Goal: Task Accomplishment & Management: Use online tool/utility

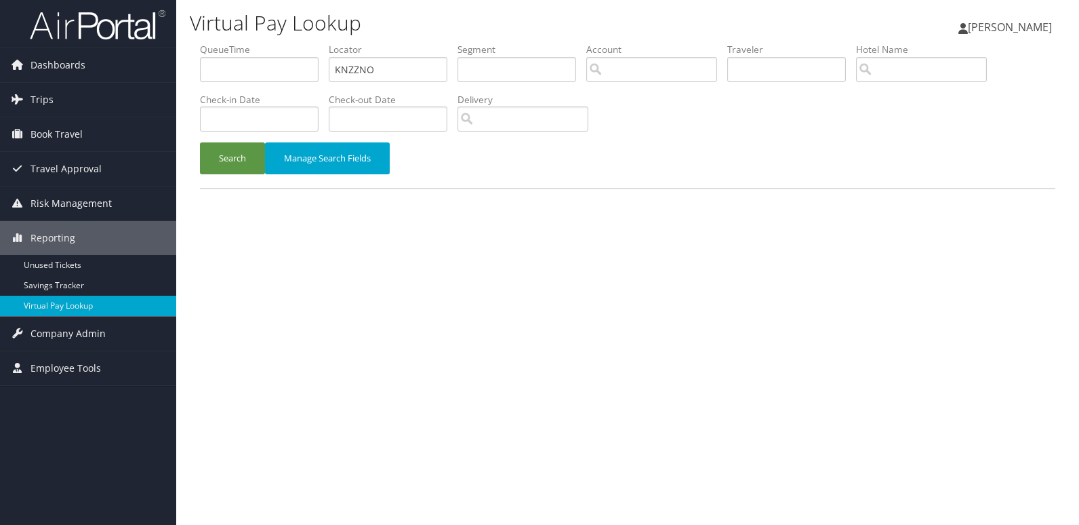
click at [234, 167] on button "Search" at bounding box center [232, 158] width 65 height 32
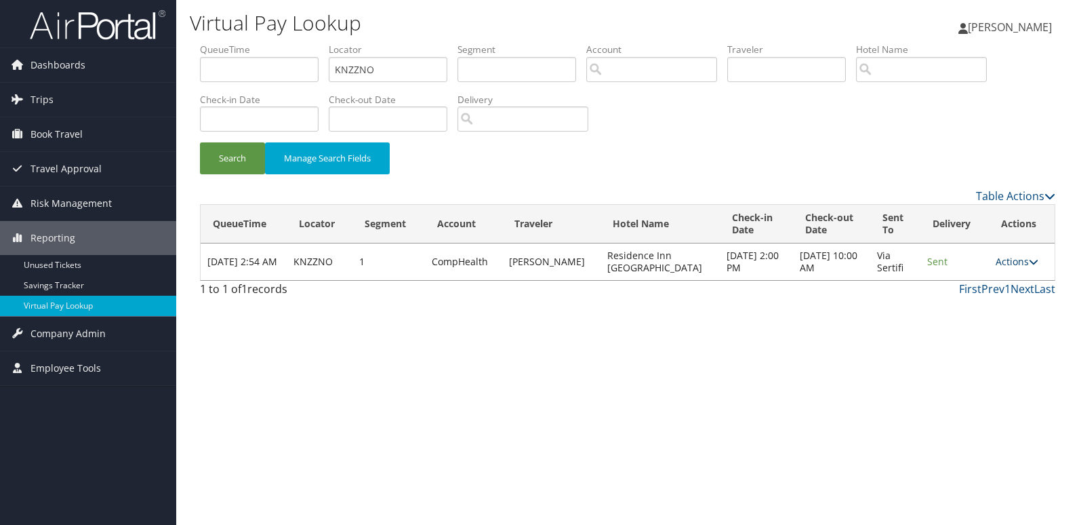
click at [996, 263] on link "Actions" at bounding box center [1017, 261] width 43 height 13
click at [995, 284] on link "Resend" at bounding box center [989, 281] width 85 height 23
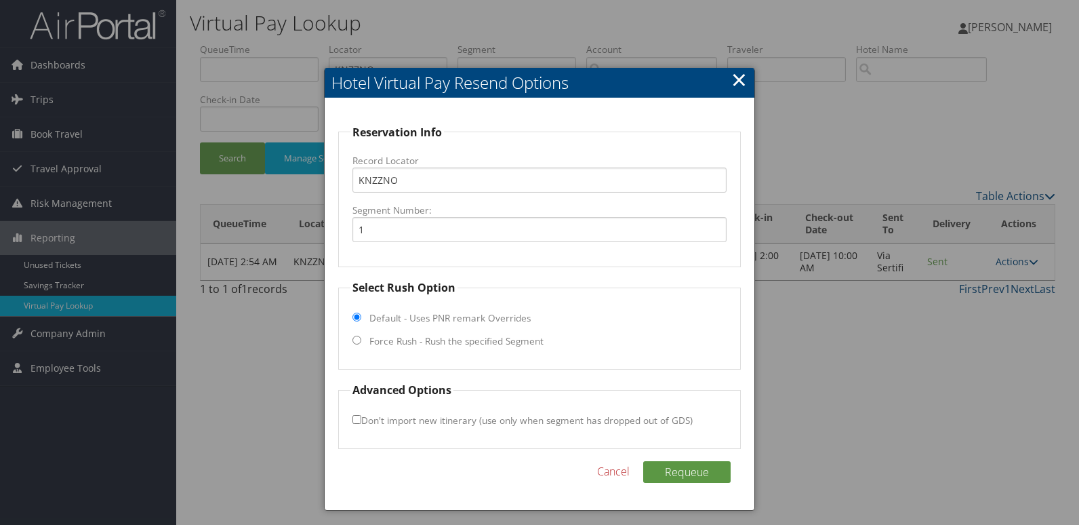
click at [805, 354] on div at bounding box center [539, 262] width 1079 height 525
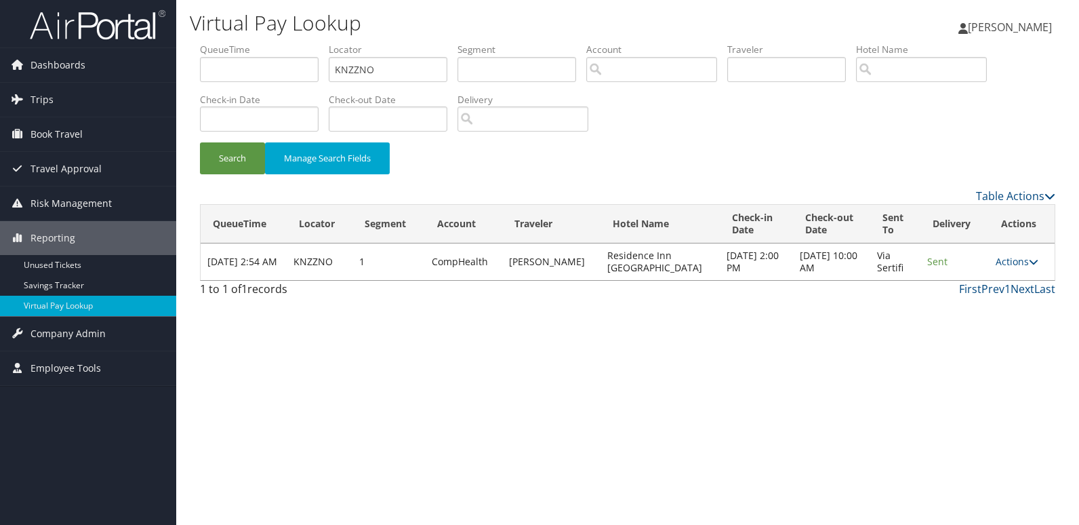
click at [829, 348] on div "Virtual Pay Lookup Mack Bravo Mack Bravo My Settings Travel Agency Contacts Vie…" at bounding box center [627, 262] width 903 height 525
click at [792, 401] on div "Virtual Pay Lookup Mack Bravo Mack Bravo My Settings Travel Agency Contacts Vie…" at bounding box center [627, 262] width 903 height 525
drag, startPoint x: 736, startPoint y: 357, endPoint x: 819, endPoint y: 484, distance: 151.8
click at [740, 359] on div "Virtual Pay Lookup Mack Bravo Mack Bravo My Settings Travel Agency Contacts Vie…" at bounding box center [627, 262] width 903 height 525
click at [785, 432] on div "Virtual Pay Lookup Mack Bravo Mack Bravo My Settings Travel Agency Contacts Vie…" at bounding box center [627, 262] width 903 height 525
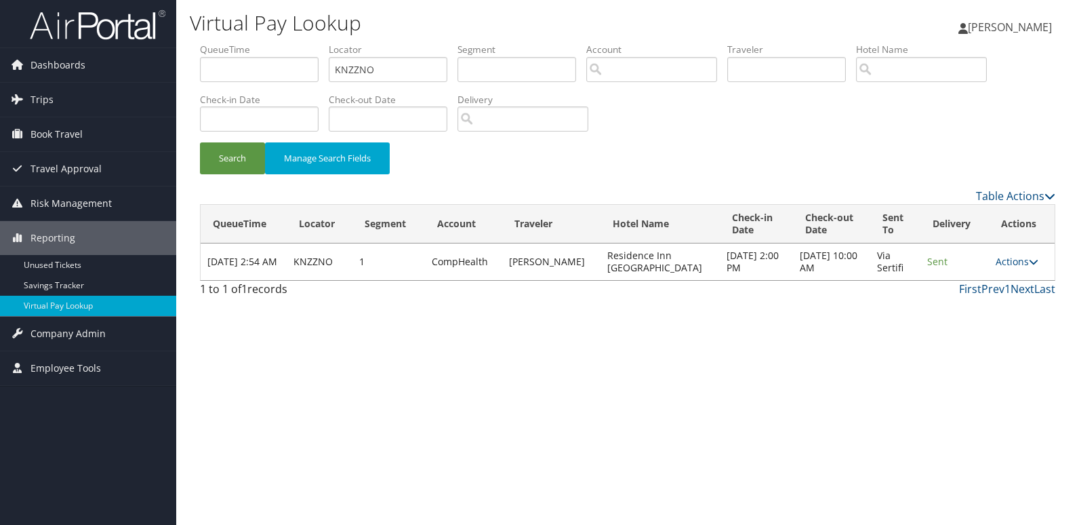
click at [789, 471] on div "Virtual Pay Lookup Mack Bravo Mack Bravo My Settings Travel Agency Contacts Vie…" at bounding box center [627, 262] width 903 height 525
drag, startPoint x: 782, startPoint y: 472, endPoint x: 784, endPoint y: 495, distance: 23.1
click at [782, 472] on div "Virtual Pay Lookup Mack Bravo Mack Bravo My Settings Travel Agency Contacts Vie…" at bounding box center [627, 262] width 903 height 525
click at [786, 464] on div "Virtual Pay Lookup Mack Bravo Mack Bravo My Settings Travel Agency Contacts Vie…" at bounding box center [627, 262] width 903 height 525
drag, startPoint x: 783, startPoint y: 466, endPoint x: 783, endPoint y: 523, distance: 56.3
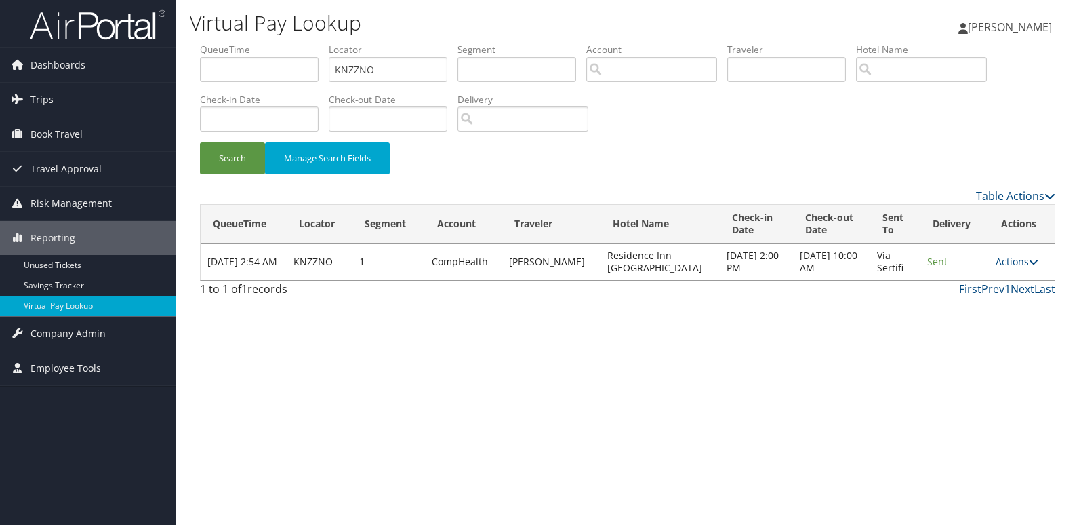
click at [783, 466] on div "Virtual Pay Lookup Mack Bravo Mack Bravo My Settings Travel Agency Contacts Vie…" at bounding box center [627, 262] width 903 height 525
drag, startPoint x: 797, startPoint y: 483, endPoint x: 800, endPoint y: 492, distance: 9.9
click at [799, 486] on div "Virtual Pay Lookup Mack Bravo Mack Bravo My Settings Travel Agency Contacts Vie…" at bounding box center [627, 262] width 903 height 525
drag, startPoint x: 795, startPoint y: 476, endPoint x: 795, endPoint y: 519, distance: 43.4
click at [795, 476] on div "Virtual Pay Lookup Mack Bravo Mack Bravo My Settings Travel Agency Contacts Vie…" at bounding box center [627, 262] width 903 height 525
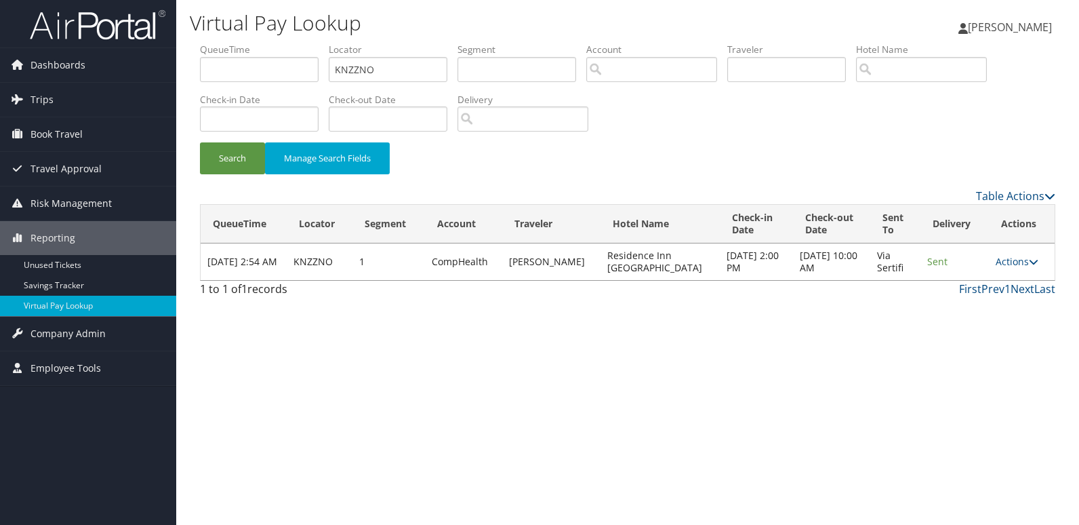
click at [793, 466] on div "Virtual Pay Lookup Mack Bravo Mack Bravo My Settings Travel Agency Contacts Vie…" at bounding box center [627, 262] width 903 height 525
click at [796, 496] on div "Virtual Pay Lookup Mack Bravo Mack Bravo My Settings Travel Agency Contacts Vie…" at bounding box center [627, 262] width 903 height 525
click at [798, 454] on div "Virtual Pay Lookup Mack Bravo Mack Bravo My Settings Travel Agency Contacts Vie…" at bounding box center [627, 262] width 903 height 525
click at [794, 480] on div "Virtual Pay Lookup Mack Bravo Mack Bravo My Settings Travel Agency Contacts Vie…" at bounding box center [627, 262] width 903 height 525
drag, startPoint x: 795, startPoint y: 483, endPoint x: 793, endPoint y: 504, distance: 21.1
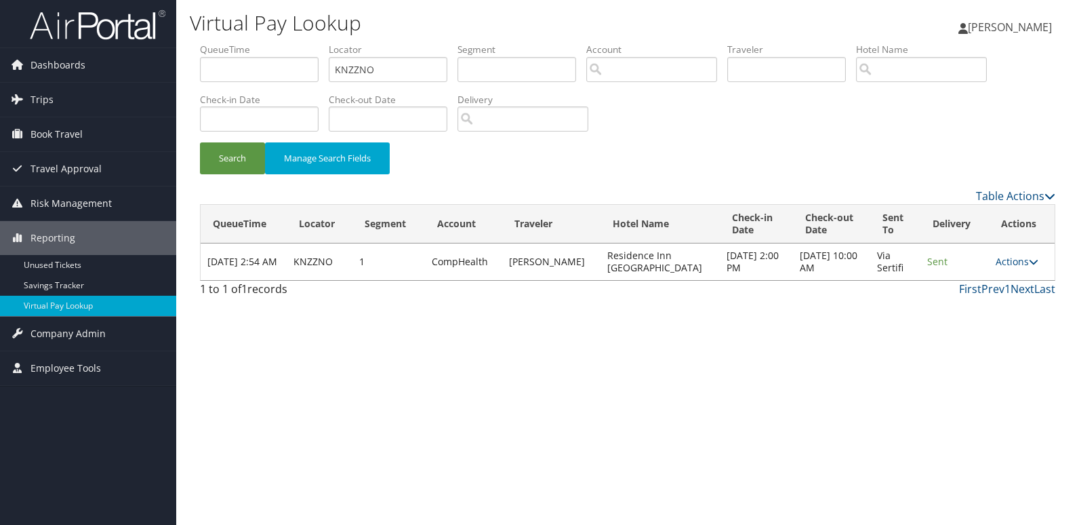
click at [795, 483] on div "Virtual Pay Lookup Mack Bravo Mack Bravo My Settings Travel Agency Contacts Vie…" at bounding box center [627, 262] width 903 height 525
drag, startPoint x: 792, startPoint y: 510, endPoint x: 791, endPoint y: 530, distance: 20.4
click at [791, 524] on html "Menu Dashboards ► AirPortal 360™ (Manager) My Travel Dashboard Trips ► Airtiner…" at bounding box center [539, 262] width 1079 height 525
click at [784, 444] on div "Virtual Pay Lookup Mack Bravo Mack Bravo My Settings Travel Agency Contacts Vie…" at bounding box center [627, 262] width 903 height 525
click at [1011, 260] on link "Actions" at bounding box center [1017, 261] width 43 height 13
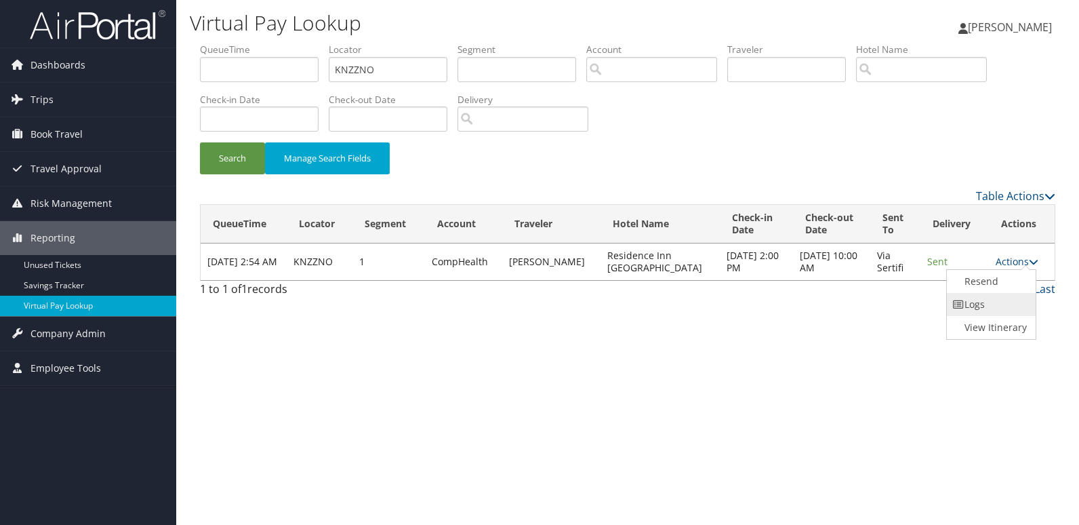
click at [1000, 304] on link "Logs" at bounding box center [989, 304] width 85 height 23
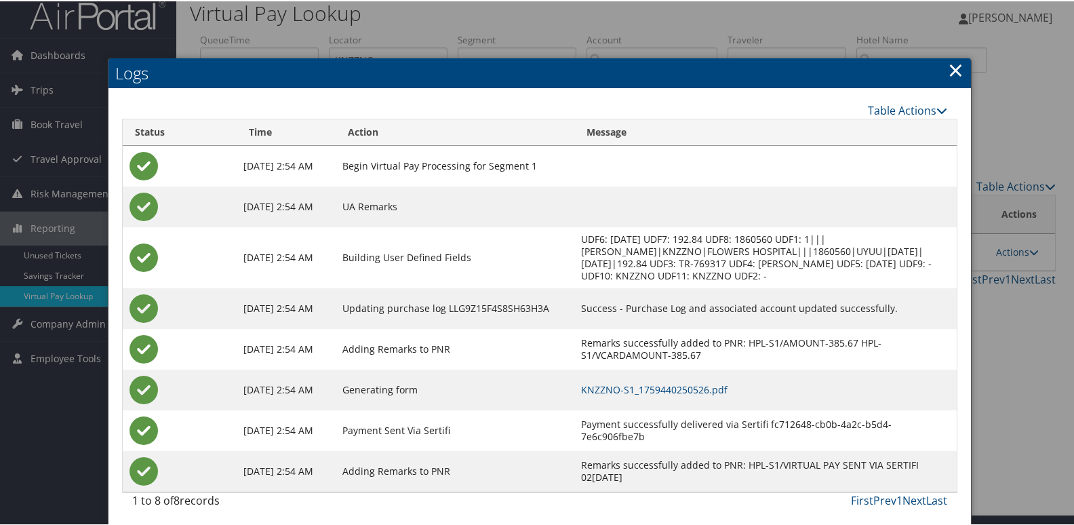
scroll to position [14, 0]
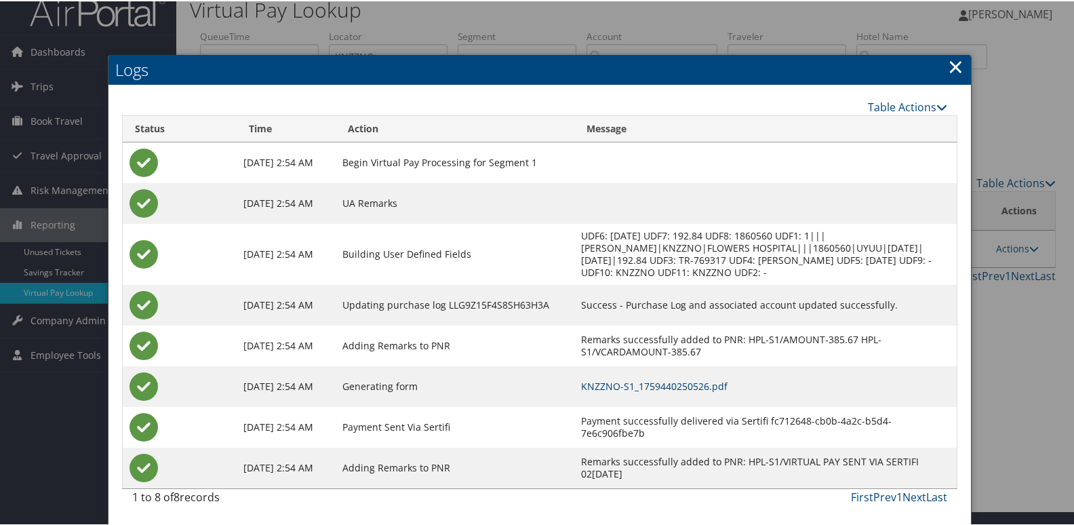
click at [702, 385] on link "KNZZNO-S1_1759440250526.pdf" at bounding box center [654, 384] width 146 height 13
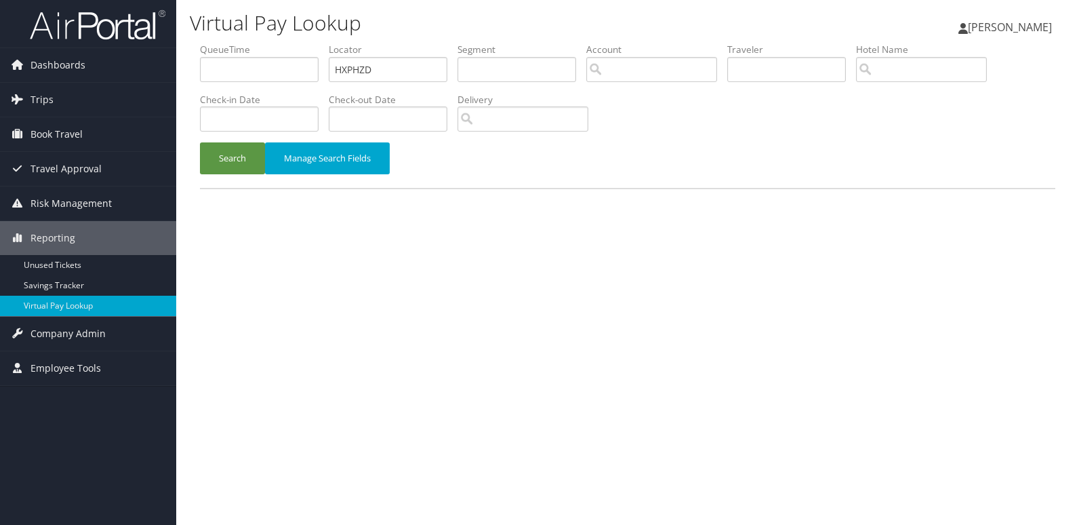
click at [235, 174] on div "Search Manage Search Fields" at bounding box center [628, 164] width 876 height 45
click at [224, 153] on button "Search" at bounding box center [232, 158] width 65 height 32
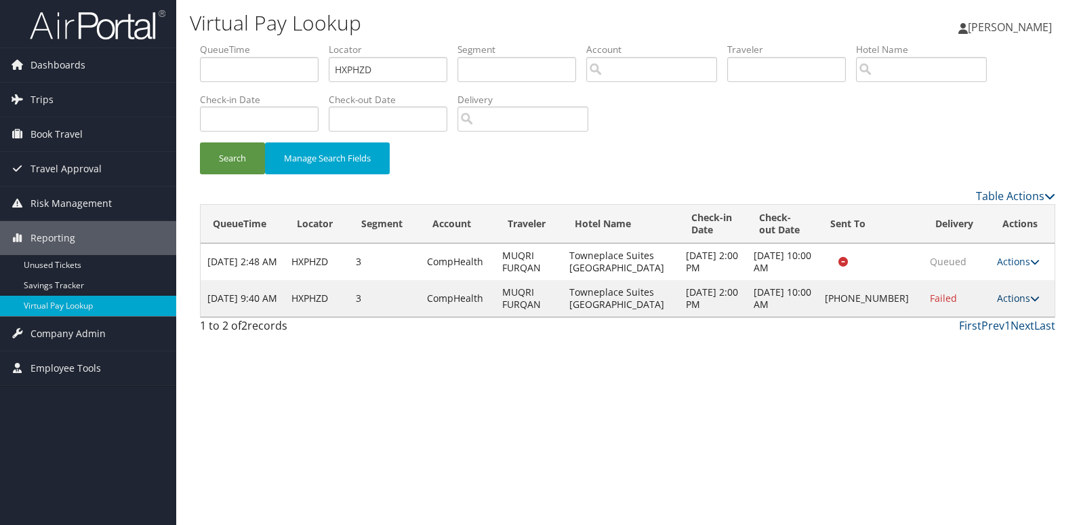
click at [1010, 295] on link "Actions" at bounding box center [1018, 298] width 43 height 13
click at [989, 319] on link "Resend" at bounding box center [974, 317] width 116 height 23
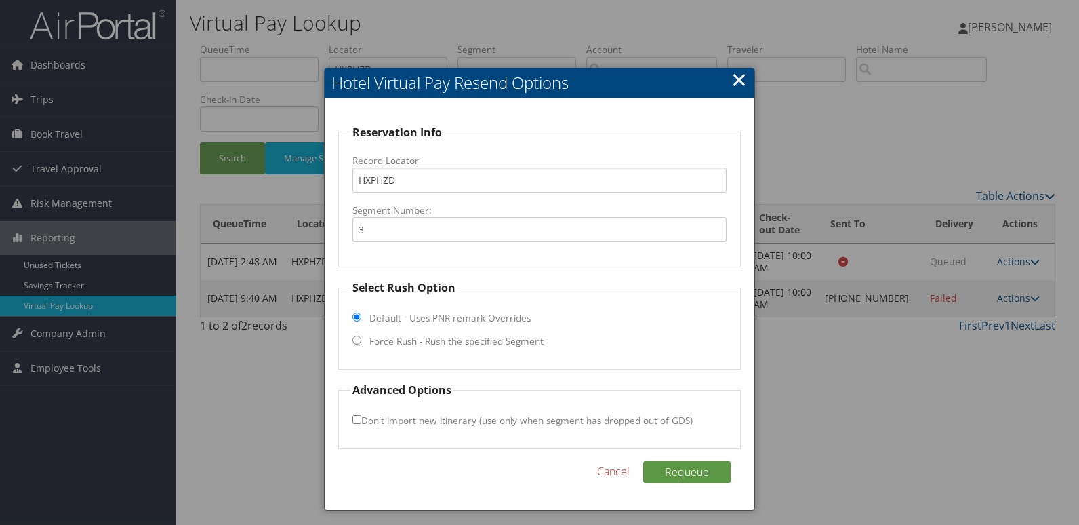
click at [420, 342] on label "Force Rush - Rush the specified Segment" at bounding box center [457, 341] width 174 height 14
click at [361, 342] on input "Force Rush - Rush the specified Segment" at bounding box center [357, 340] width 9 height 9
radio input "true"
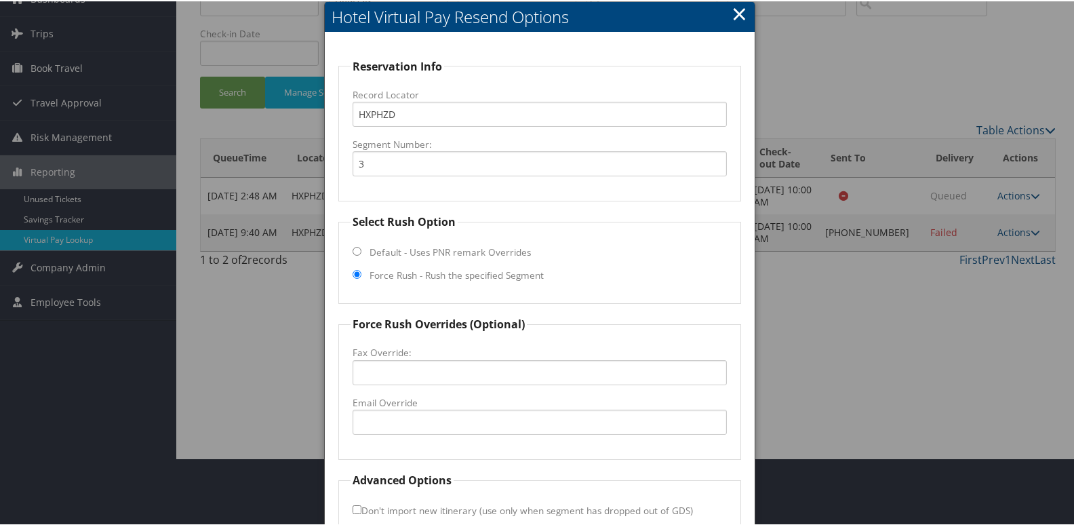
scroll to position [142, 0]
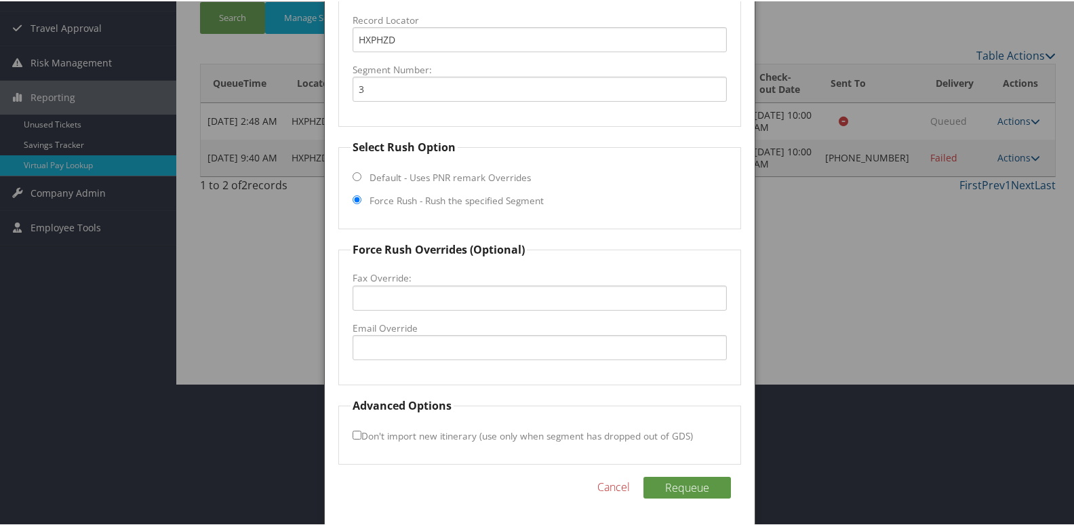
click at [425, 331] on label "Email Override" at bounding box center [540, 327] width 375 height 14
click at [425, 334] on input "Email Override" at bounding box center [540, 346] width 375 height 25
type input "abloomquisc@tpsellensburg.com"
click at [699, 498] on div "Requeue Cancel" at bounding box center [539, 492] width 403 height 35
click at [701, 494] on button "Requeue" at bounding box center [686, 486] width 87 height 22
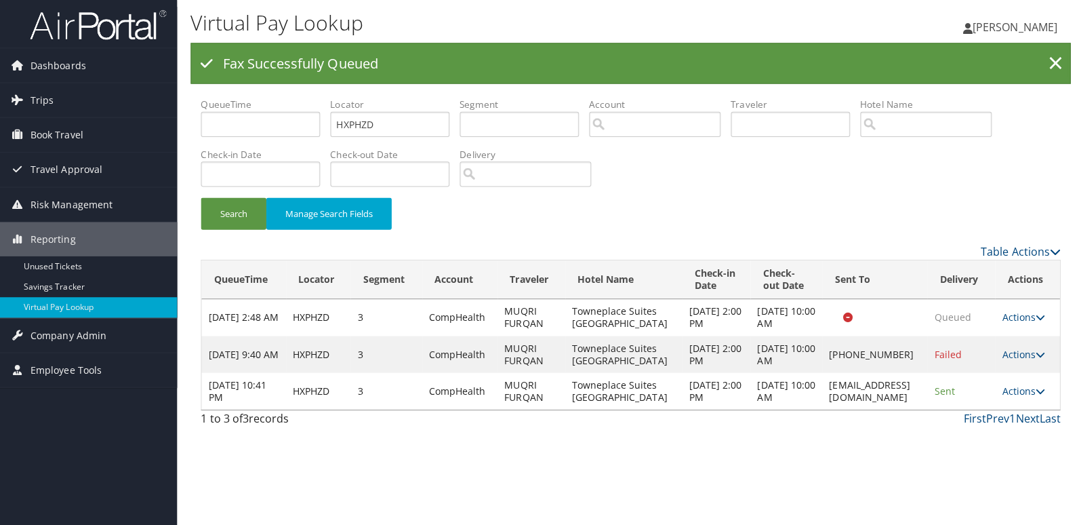
scroll to position [0, 0]
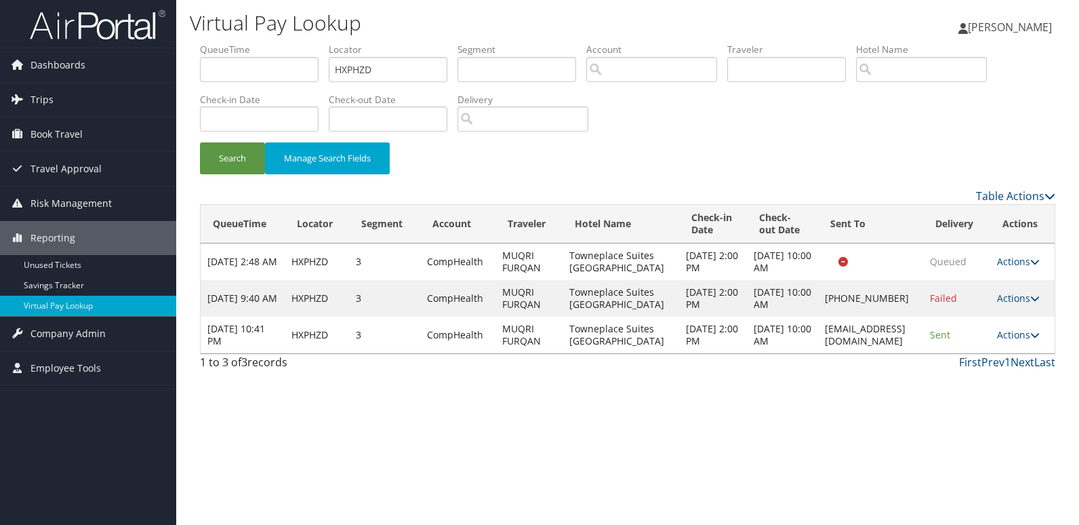
drag, startPoint x: 775, startPoint y: 364, endPoint x: 924, endPoint y: 376, distance: 149.6
click at [923, 353] on td "abloomquisc@tpsellensburg.com" at bounding box center [870, 335] width 105 height 37
copy td "abloomquisc@tpsellensburg.com"
click at [1022, 341] on link "Actions" at bounding box center [1018, 334] width 43 height 13
click at [1006, 406] on link "Logs" at bounding box center [998, 408] width 85 height 23
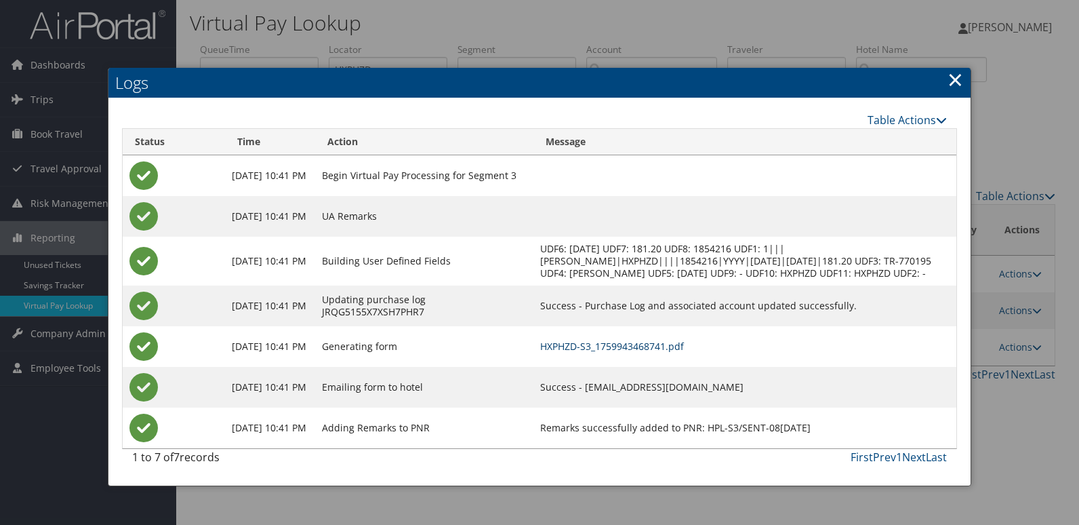
click at [684, 353] on link "HXPHZD-S3_1759943468741.pdf" at bounding box center [612, 346] width 144 height 13
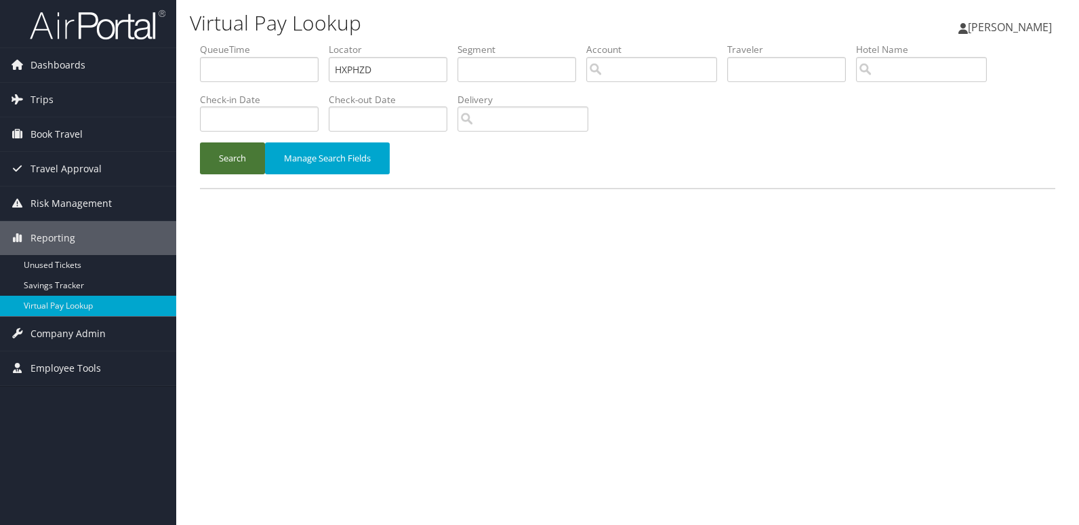
click at [224, 168] on button "Search" at bounding box center [232, 158] width 65 height 32
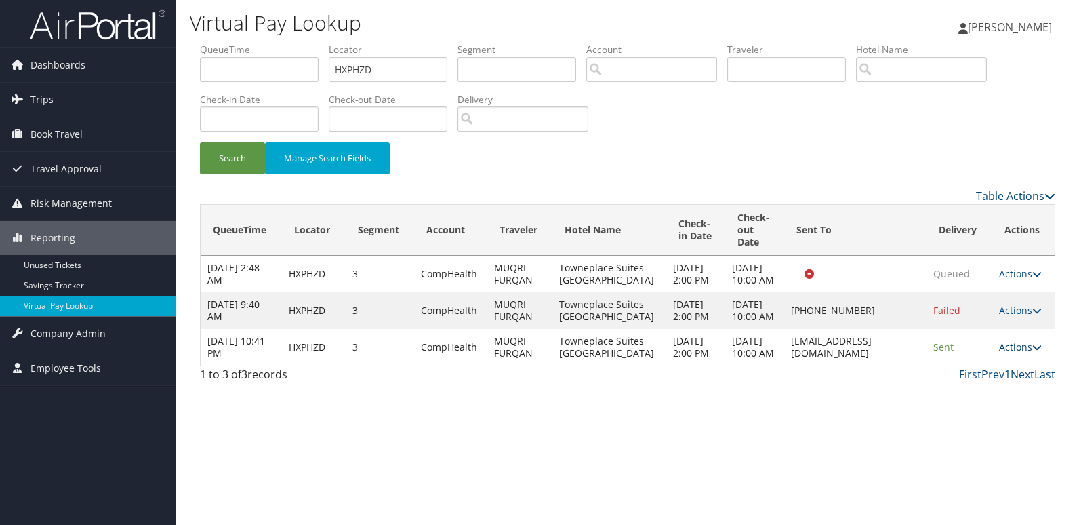
click at [1006, 353] on link "Actions" at bounding box center [1020, 346] width 43 height 13
drag, startPoint x: 915, startPoint y: 375, endPoint x: 762, endPoint y: 382, distance: 153.4
click at [784, 365] on td "abloomquisc@tpsellensburg.com" at bounding box center [855, 347] width 143 height 37
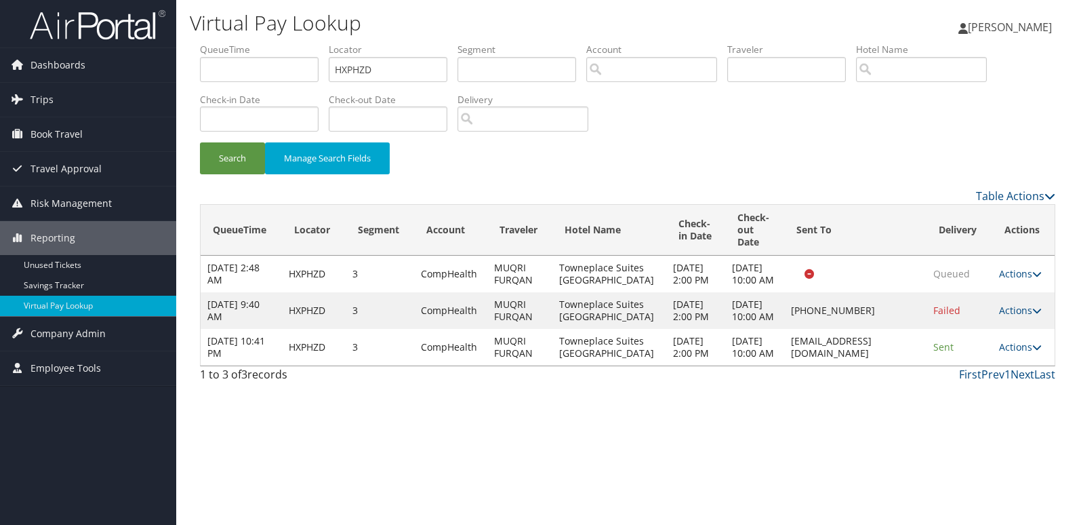
click at [784, 365] on td "abloomquisc@tpsellensburg.com" at bounding box center [855, 347] width 143 height 37
copy td "abloomquisc@tpsellensburg.com"
click at [837, 444] on div "Virtual Pay Lookup Mack Bravo Mack Bravo My Settings Travel Agency Contacts Vie…" at bounding box center [627, 262] width 903 height 525
click at [1013, 353] on link "Actions" at bounding box center [1020, 346] width 43 height 13
click at [1010, 397] on link "Resend" at bounding box center [995, 397] width 85 height 23
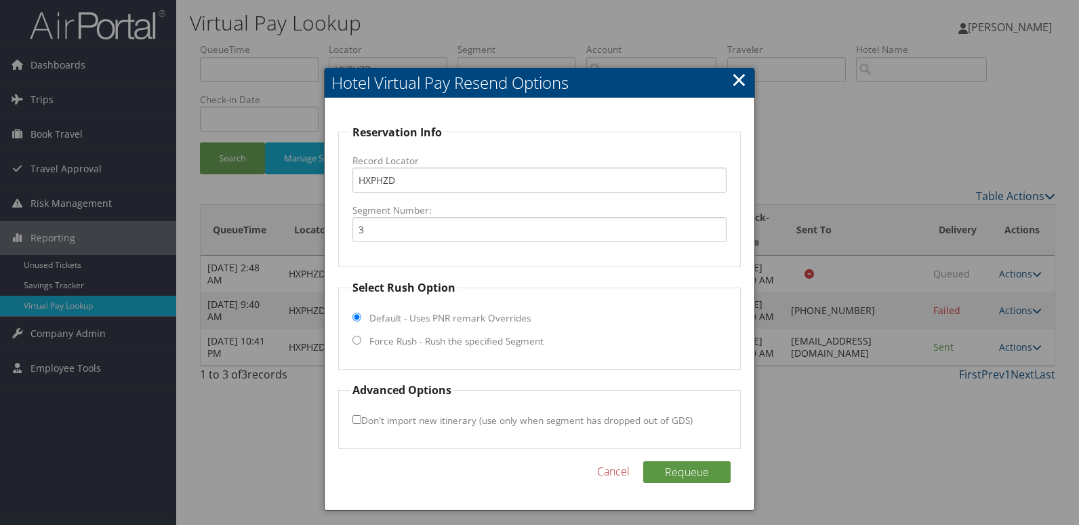
click at [447, 346] on label "Force Rush - Rush the specified Segment" at bounding box center [457, 341] width 174 height 14
click at [361, 344] on input "Force Rush - Rush the specified Segment" at bounding box center [357, 340] width 9 height 9
radio input "true"
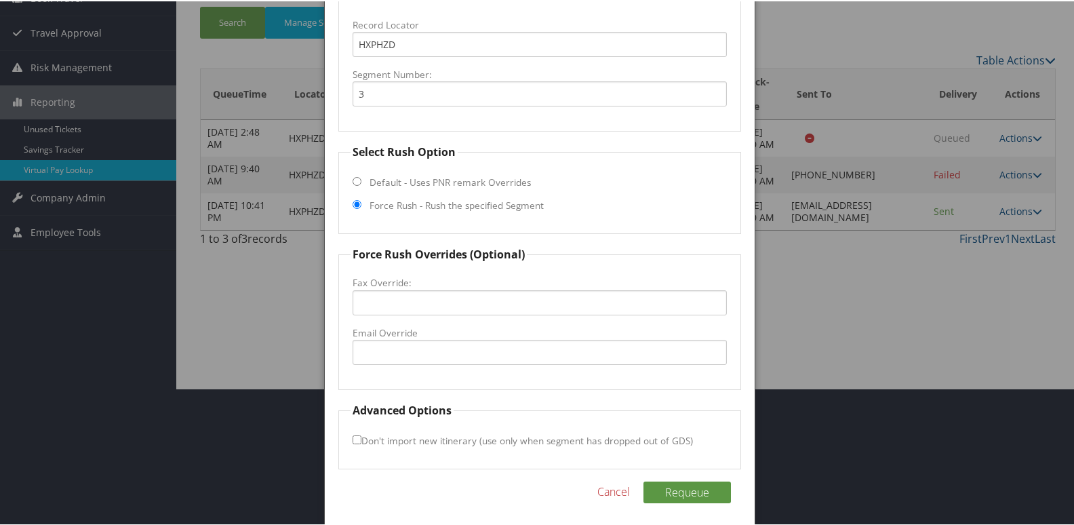
scroll to position [142, 0]
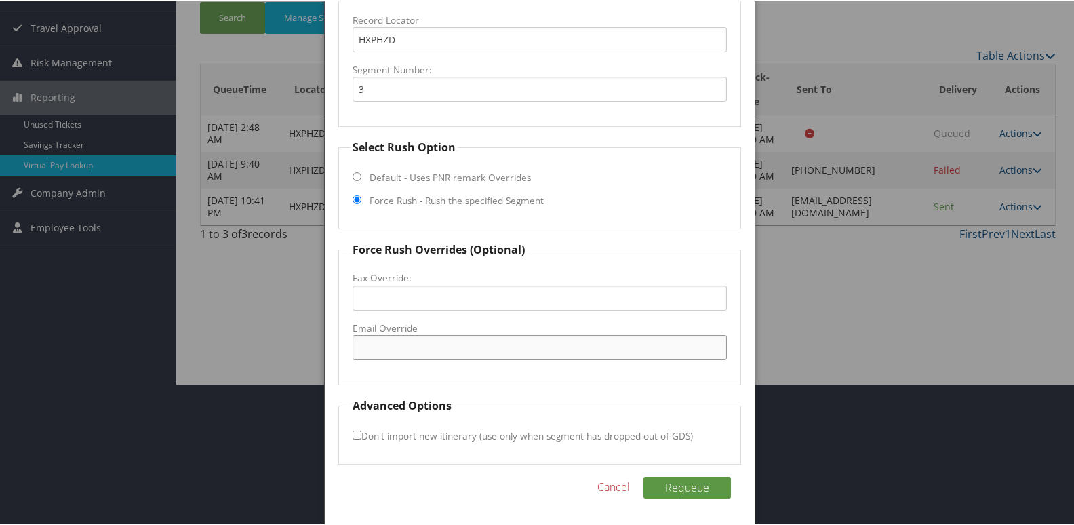
click at [437, 338] on input "Email Override" at bounding box center [540, 346] width 375 height 25
paste input "abloomquisc@tpsellensburg.com"
click at [690, 486] on button "Requeue" at bounding box center [686, 486] width 87 height 22
click at [412, 346] on input "abloomquisc@tpsellensburg.com" at bounding box center [540, 346] width 375 height 25
type input "abloomquist@tpsellensburg.com"
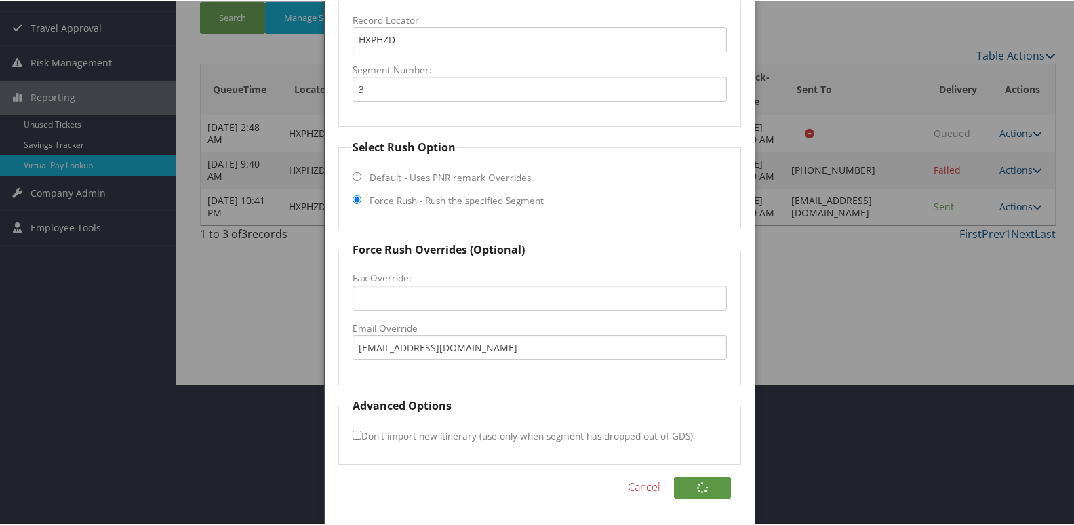
click at [636, 490] on link "Cancel" at bounding box center [644, 485] width 33 height 16
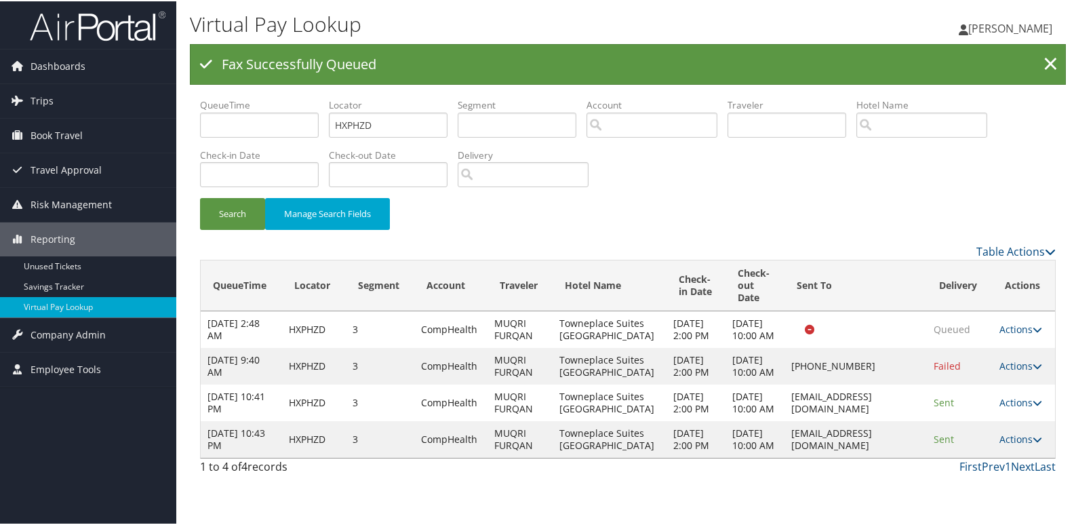
scroll to position [4, 0]
drag, startPoint x: 753, startPoint y: 485, endPoint x: 898, endPoint y: 486, distance: 144.4
click at [898, 456] on td "abloomquisc@tpsellensburg.com" at bounding box center [855, 438] width 143 height 37
click at [905, 456] on td "abloomquisc@tpsellensburg.com" at bounding box center [855, 438] width 143 height 37
copy td "abloomquisc@tpsellensburg.com"
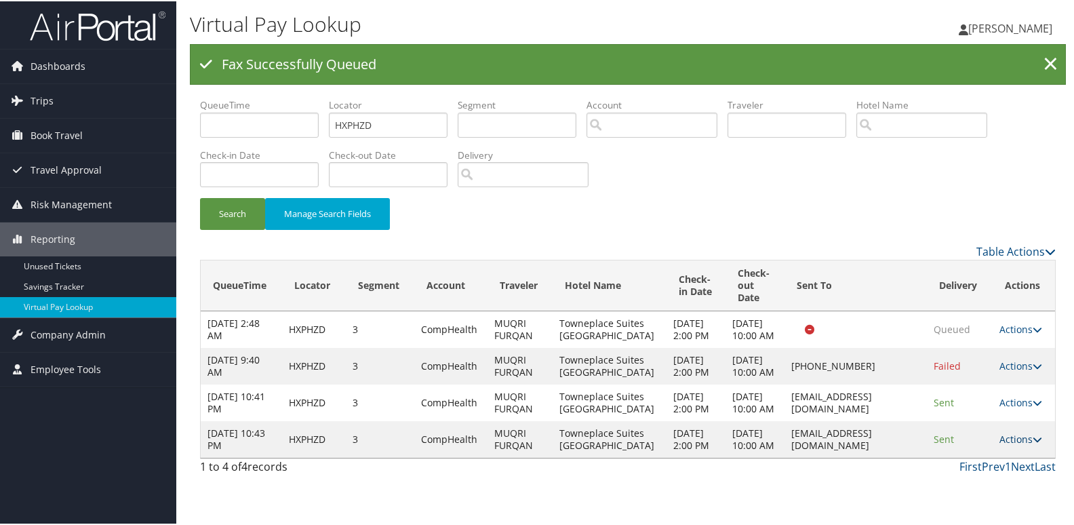
click at [1004, 444] on link "Actions" at bounding box center [1020, 437] width 43 height 13
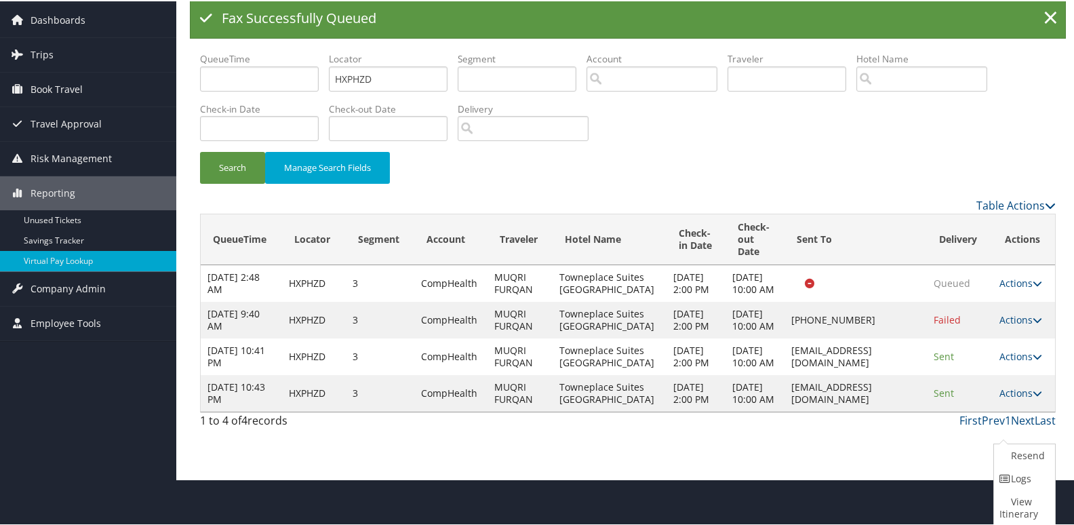
drag, startPoint x: 1021, startPoint y: 456, endPoint x: 1006, endPoint y: 456, distance: 14.9
click at [1021, 456] on link "Resend" at bounding box center [1023, 454] width 58 height 23
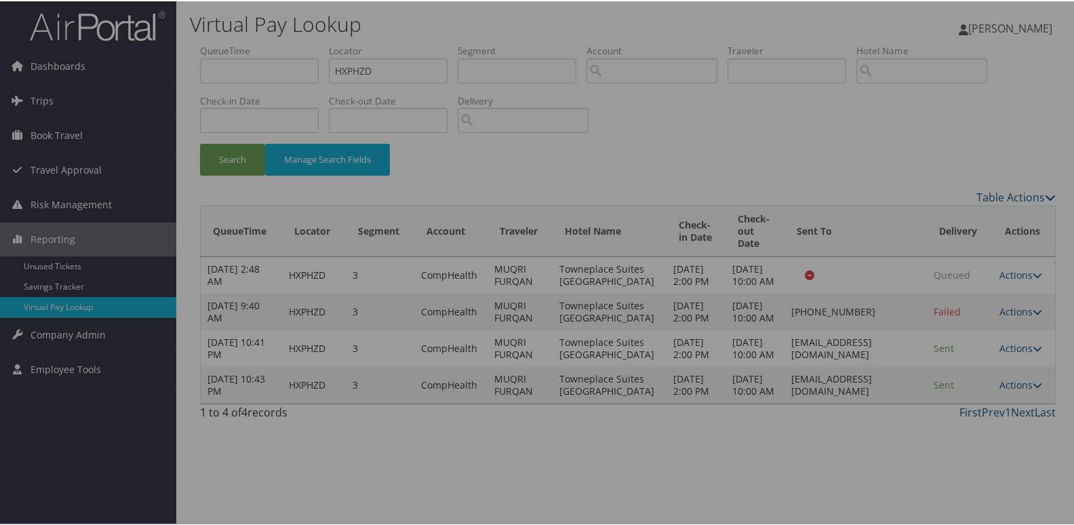
scroll to position [0, 0]
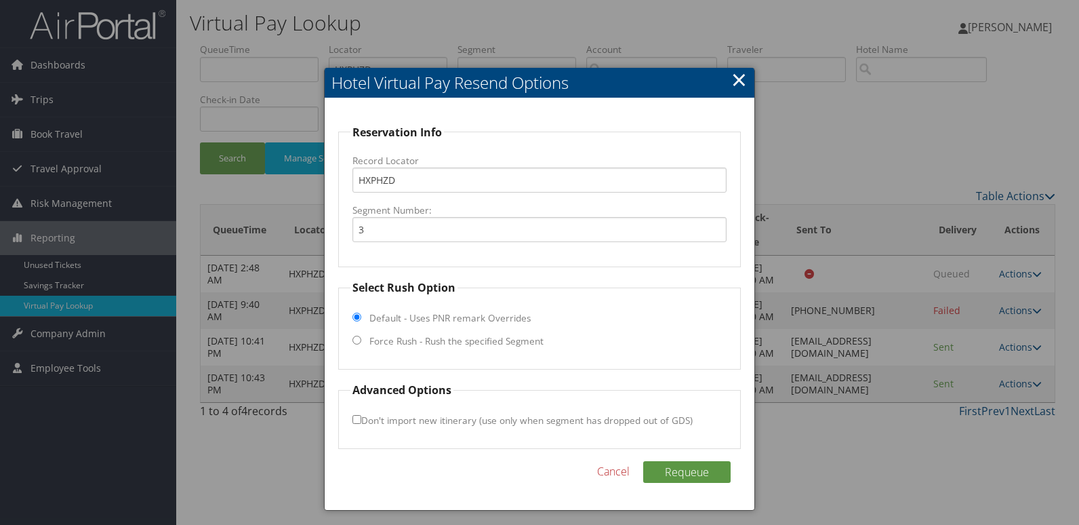
click at [382, 339] on label "Force Rush - Rush the specified Segment" at bounding box center [457, 341] width 174 height 14
click at [361, 339] on input "Force Rush - Rush the specified Segment" at bounding box center [357, 340] width 9 height 9
radio input "true"
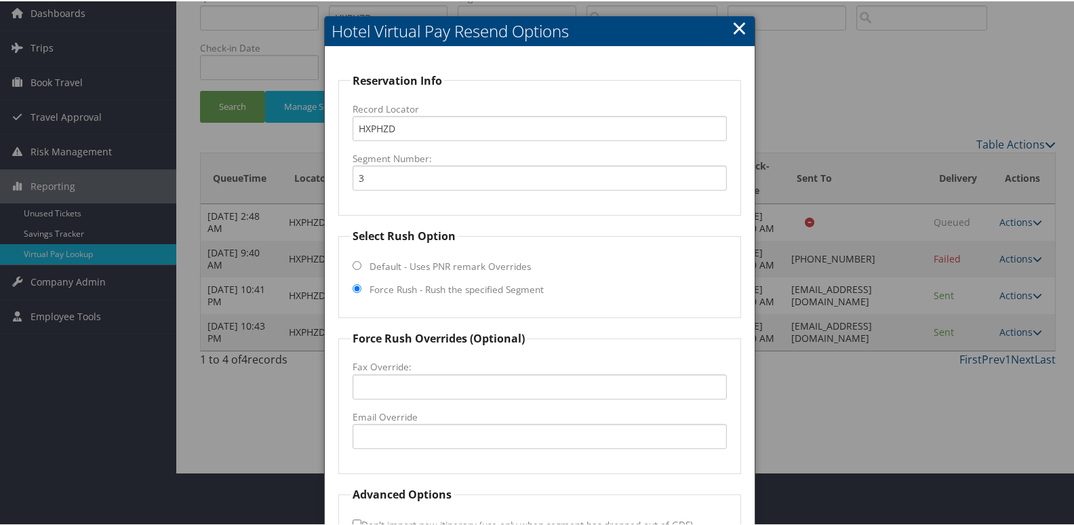
scroll to position [142, 0]
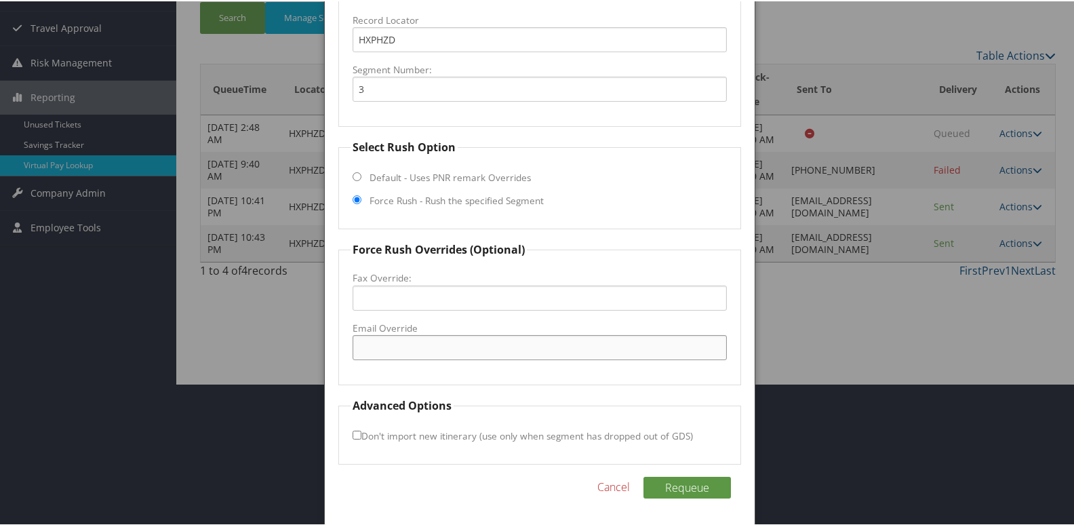
click at [390, 350] on input "Email Override" at bounding box center [540, 346] width 375 height 25
paste input "abloomquisc@tpsellensburg.com"
click at [412, 346] on input "abloomquisc@tpsellensburg.com" at bounding box center [540, 346] width 375 height 25
type input "abloomquist@tpsellensburg.com"
click at [701, 487] on button "Requeue" at bounding box center [686, 486] width 87 height 22
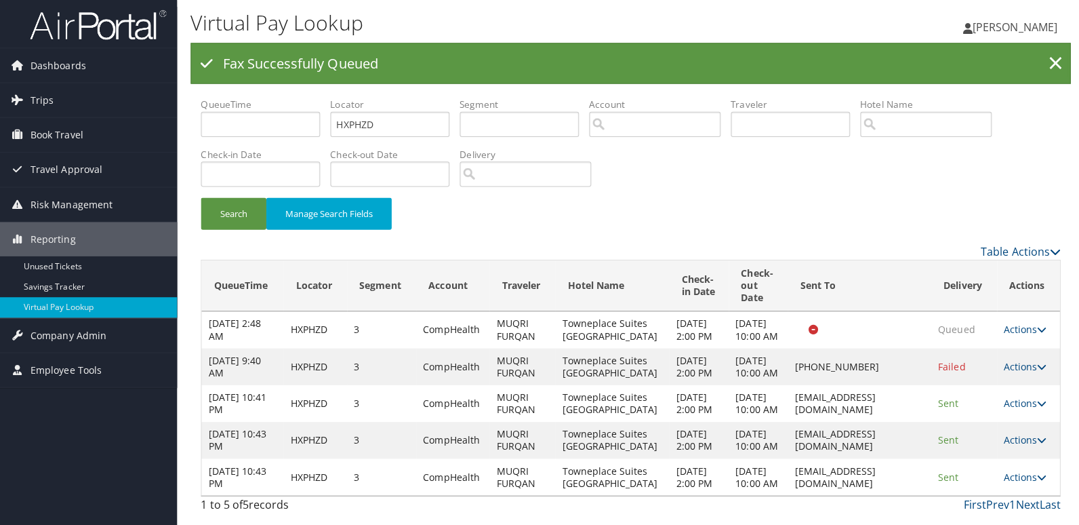
scroll to position [0, 0]
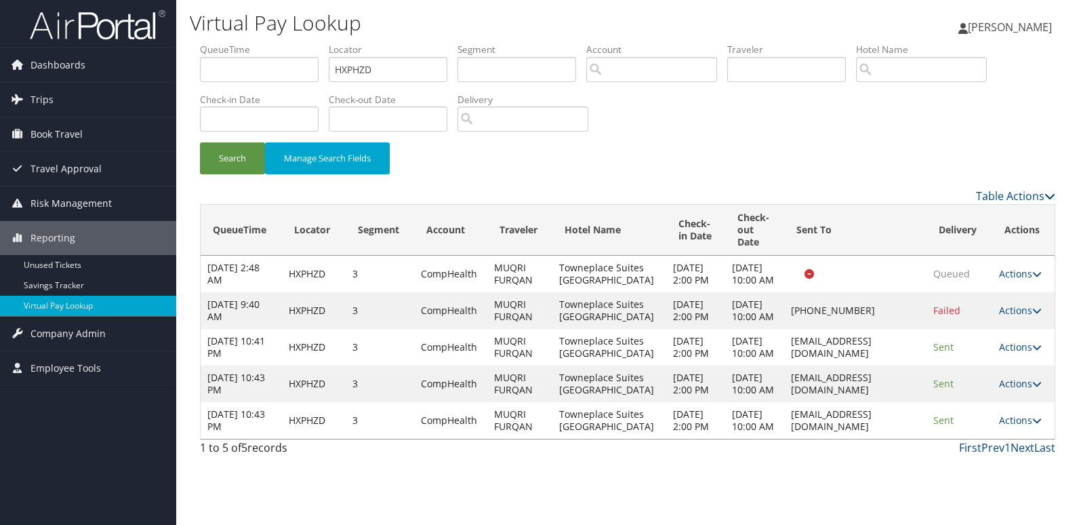
drag, startPoint x: 757, startPoint y: 477, endPoint x: 905, endPoint y: 486, distance: 148.1
click at [905, 439] on td "abloomquist@tpsellensburg.com" at bounding box center [855, 420] width 143 height 37
drag, startPoint x: 905, startPoint y: 486, endPoint x: 879, endPoint y: 511, distance: 36.0
click at [879, 456] on div "First Prev 1 Next Last" at bounding box center [737, 447] width 637 height 16
click at [1016, 426] on link "Actions" at bounding box center [1020, 420] width 43 height 13
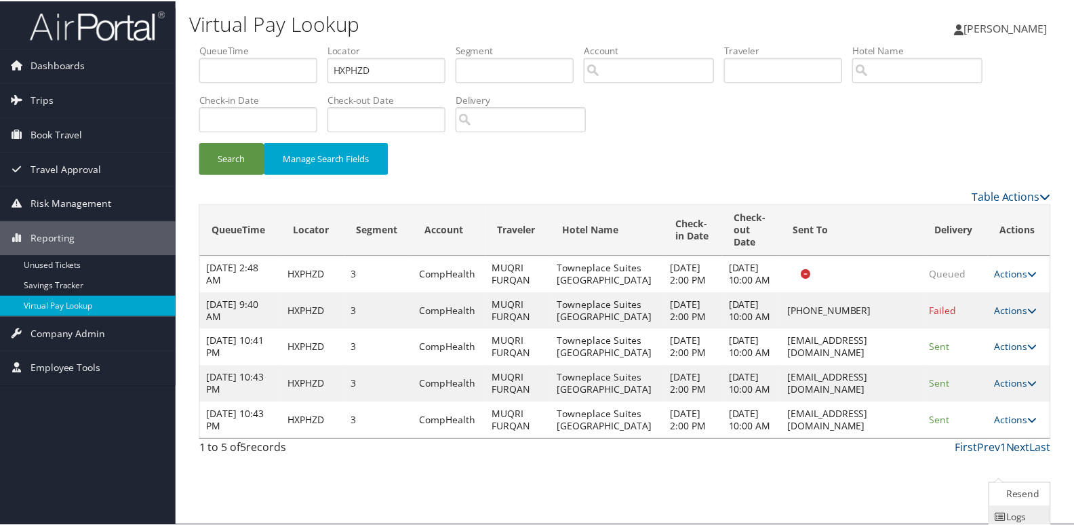
scroll to position [53, 0]
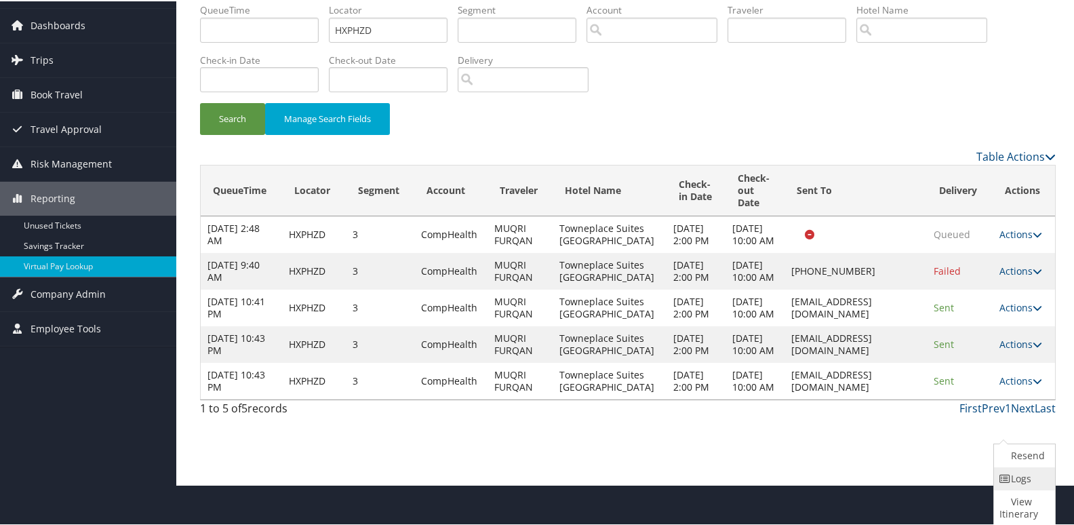
click at [1024, 479] on link "Logs" at bounding box center [1023, 477] width 58 height 23
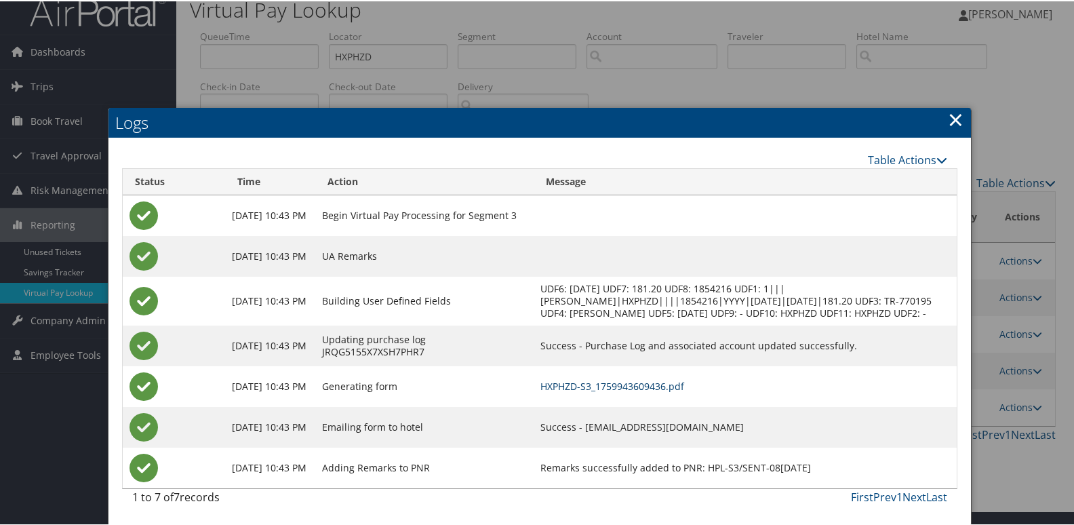
scroll to position [26, 0]
click at [672, 382] on link "HXPHZD-S3_1759943609436.pdf" at bounding box center [612, 384] width 144 height 13
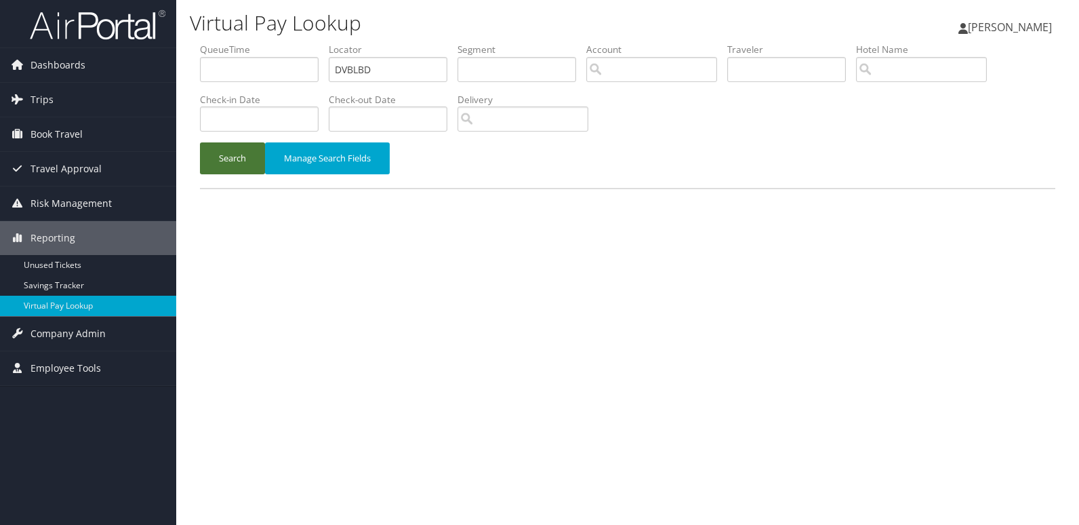
click at [207, 155] on button "Search" at bounding box center [232, 158] width 65 height 32
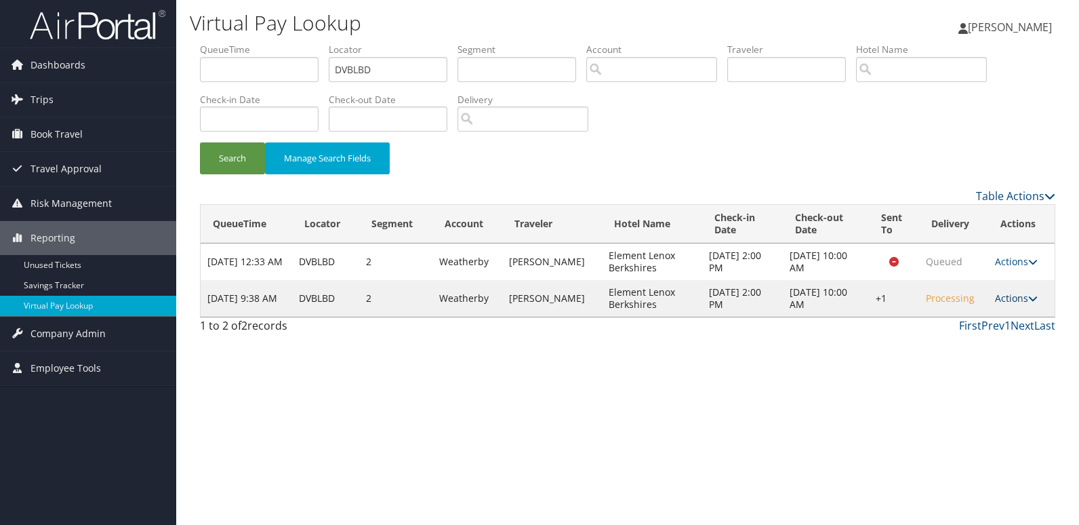
click at [1020, 300] on link "Actions" at bounding box center [1016, 298] width 43 height 13
click at [1003, 315] on link "Resend" at bounding box center [975, 317] width 116 height 23
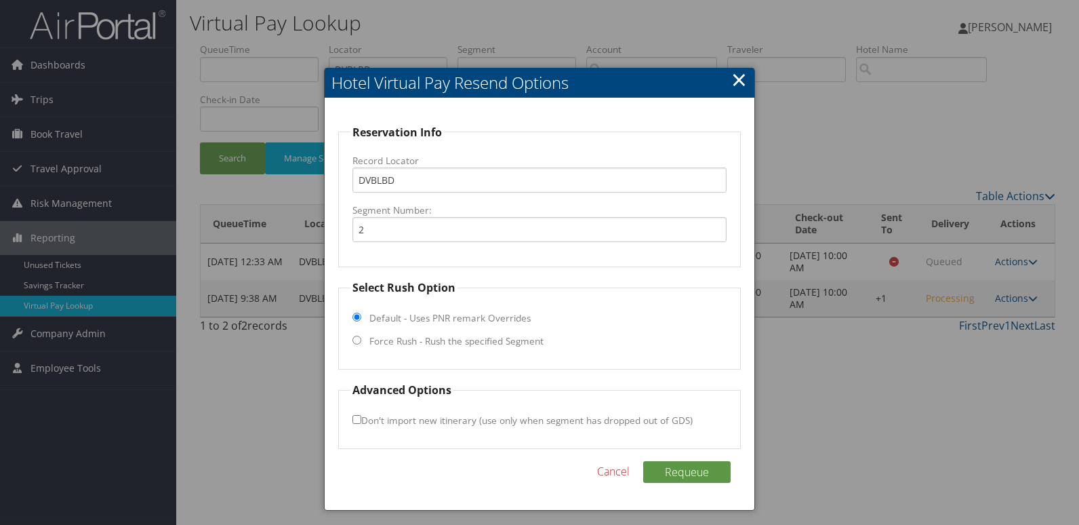
click at [374, 344] on label "Force Rush - Rush the specified Segment" at bounding box center [457, 341] width 174 height 14
click at [361, 344] on input "Force Rush - Rush the specified Segment" at bounding box center [357, 340] width 9 height 9
radio input "true"
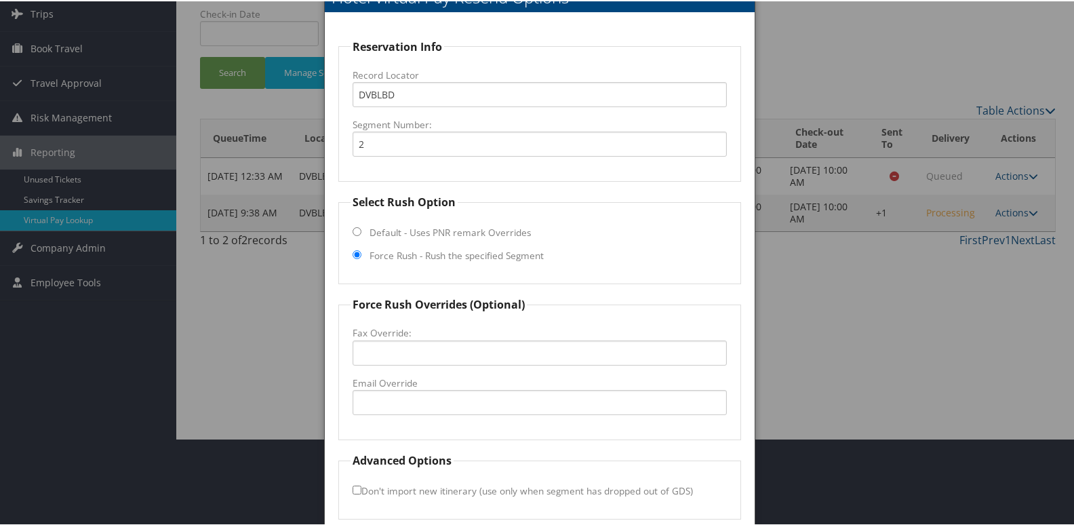
scroll to position [142, 0]
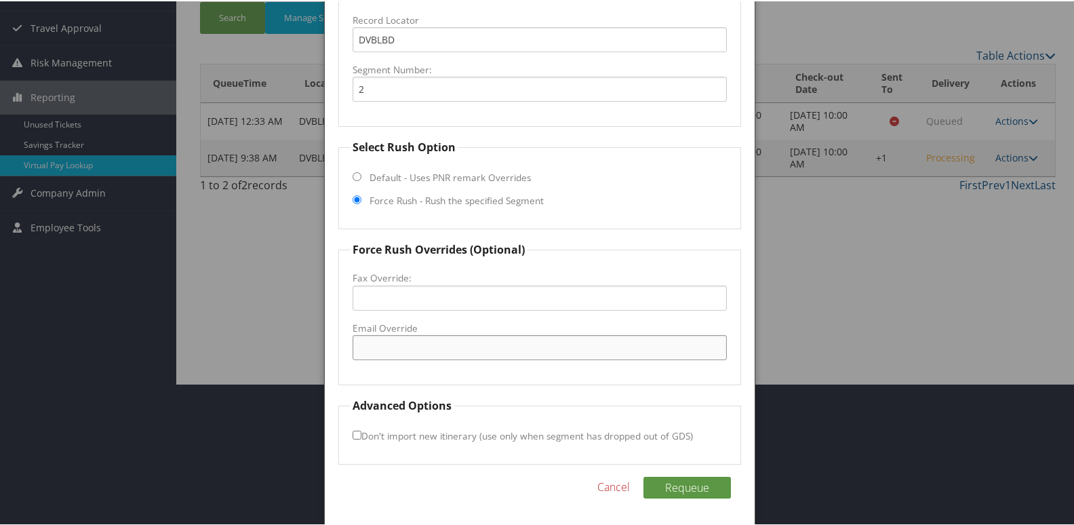
click at [443, 355] on input "Email Override" at bounding box center [540, 346] width 375 height 25
click at [371, 340] on input "Email Override" at bounding box center [540, 346] width 375 height 25
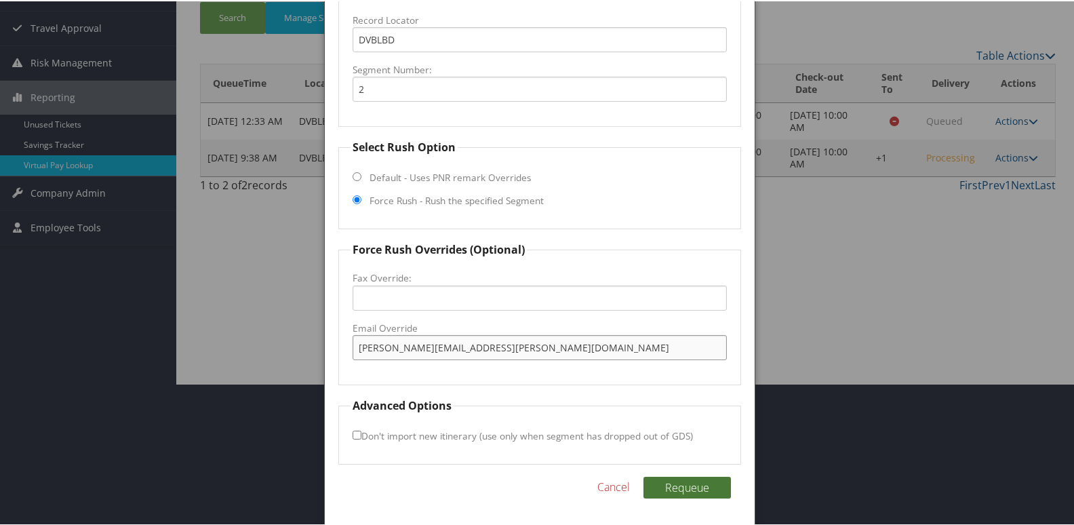
type input "elissa.towle@elementhotels.com"
click at [676, 490] on button "Requeue" at bounding box center [686, 486] width 87 height 22
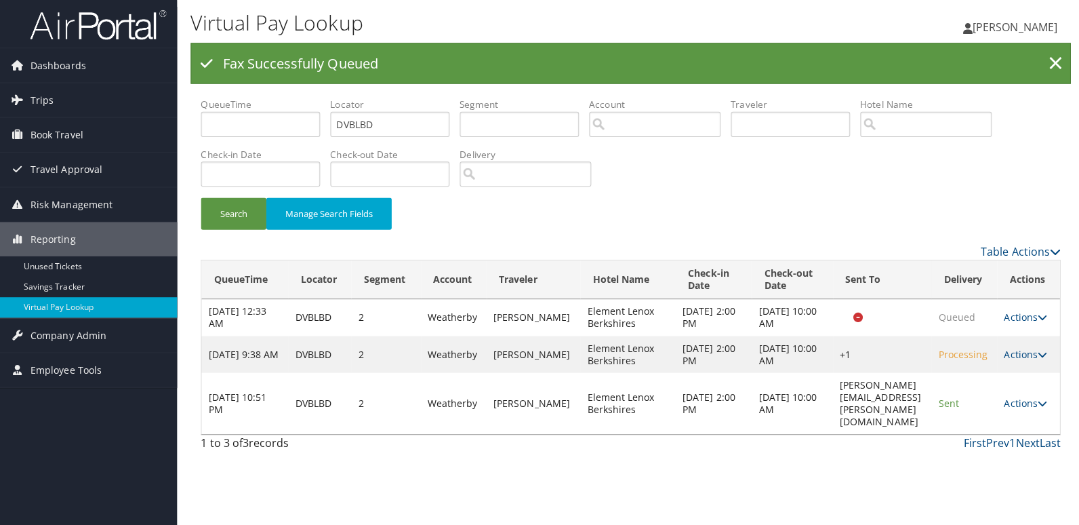
scroll to position [0, 0]
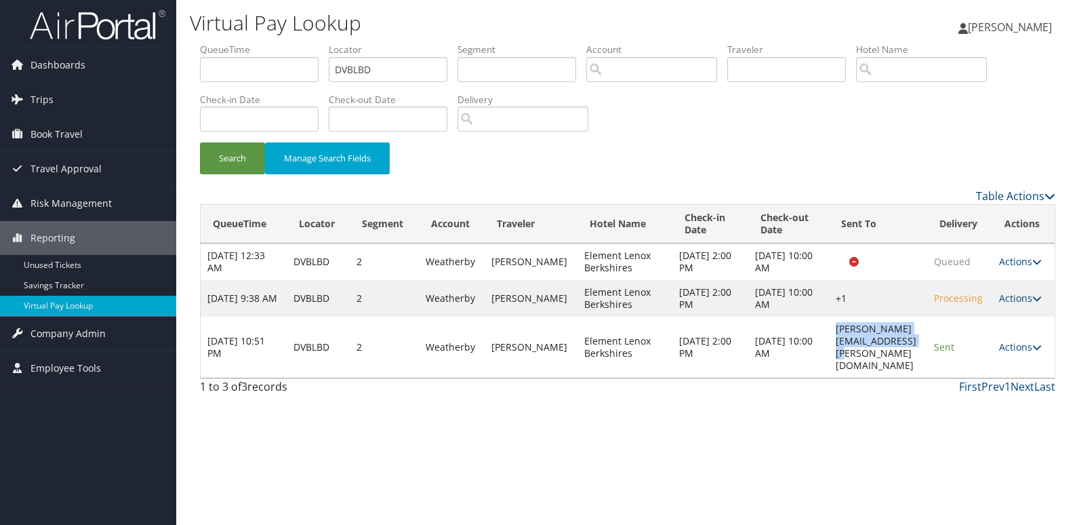
drag, startPoint x: 778, startPoint y: 337, endPoint x: 924, endPoint y: 340, distance: 146.5
click at [924, 340] on td "elissa.towle@elementhotels.com" at bounding box center [878, 347] width 98 height 61
copy td "elissa.towle@elementhotels.com"
click at [1018, 340] on link "Actions" at bounding box center [1020, 346] width 43 height 13
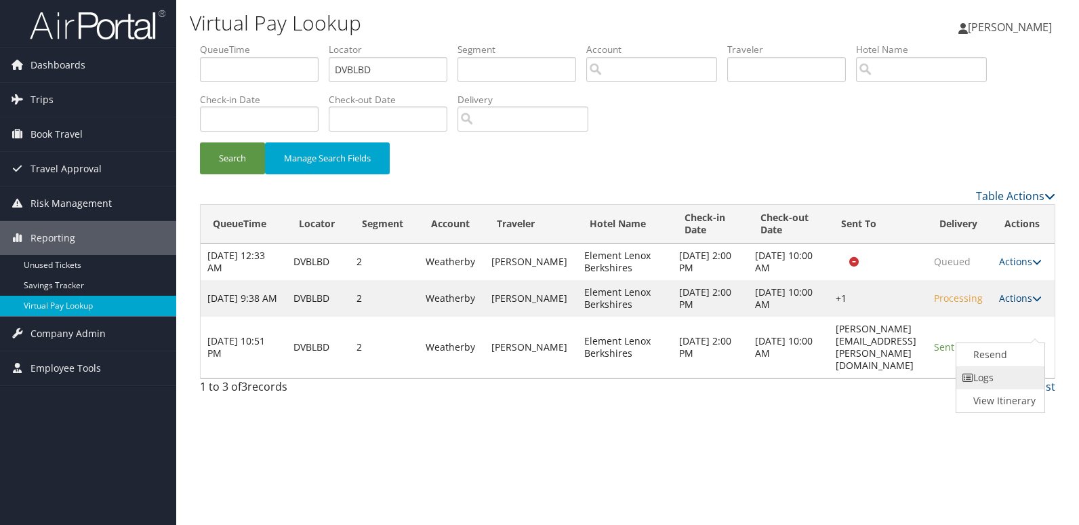
click at [994, 383] on link "Logs" at bounding box center [999, 377] width 85 height 23
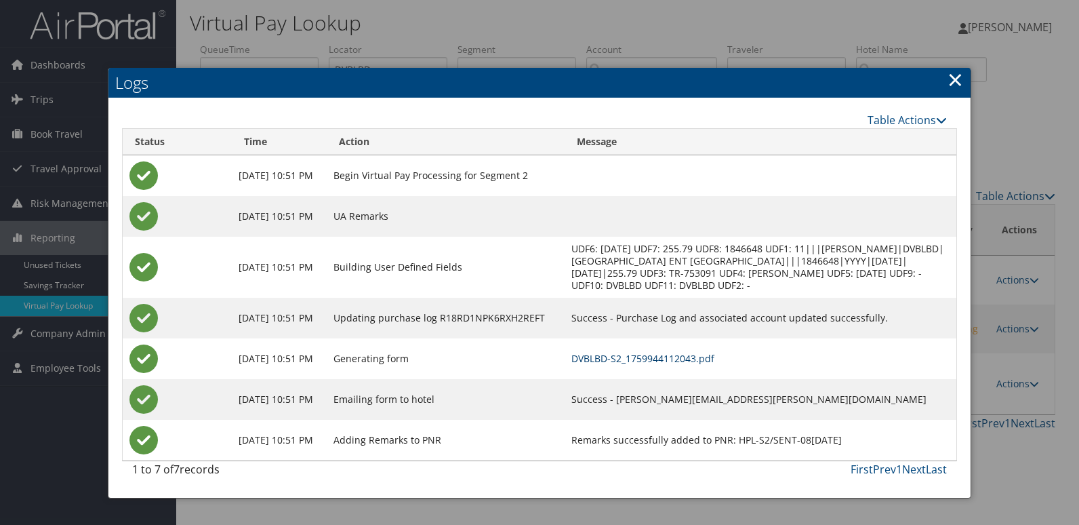
click at [715, 361] on link "DVBLBD-S2_1759944112043.pdf" at bounding box center [643, 358] width 143 height 13
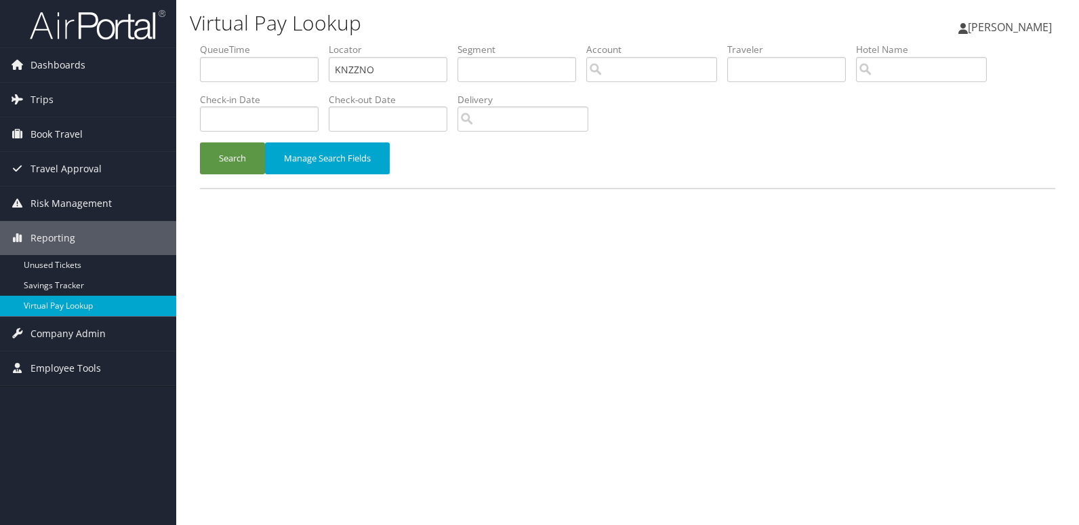
click at [290, 43] on ul "QueueTime Locator KNZZNO Segment Account Traveler Hotel Name Check-in Date Chec…" at bounding box center [628, 43] width 856 height 0
type input "SGQJYY"
click at [250, 156] on button "Search" at bounding box center [232, 158] width 65 height 32
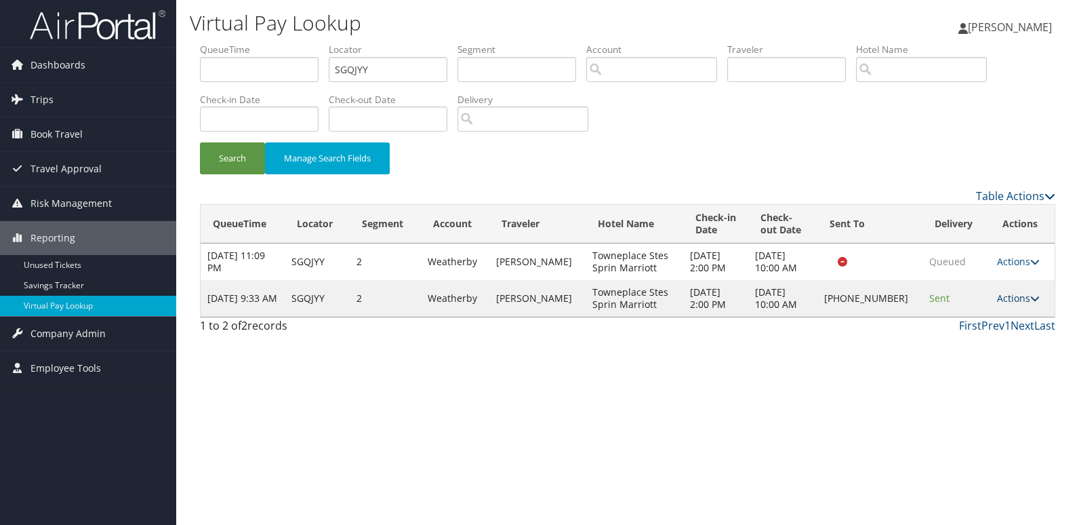
click at [1007, 303] on link "Actions" at bounding box center [1018, 298] width 43 height 13
click at [980, 350] on link "Logs" at bounding box center [973, 341] width 116 height 23
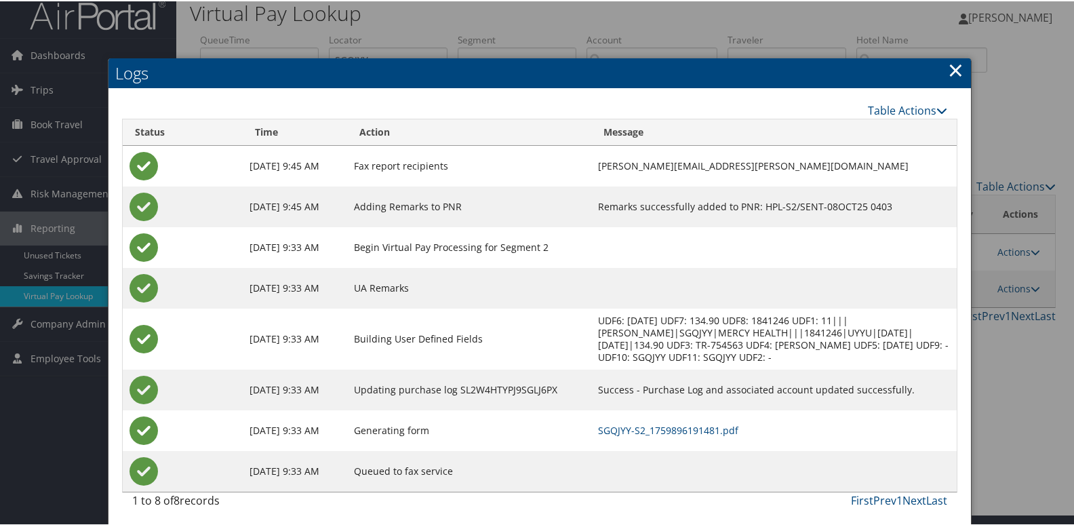
scroll to position [14, 0]
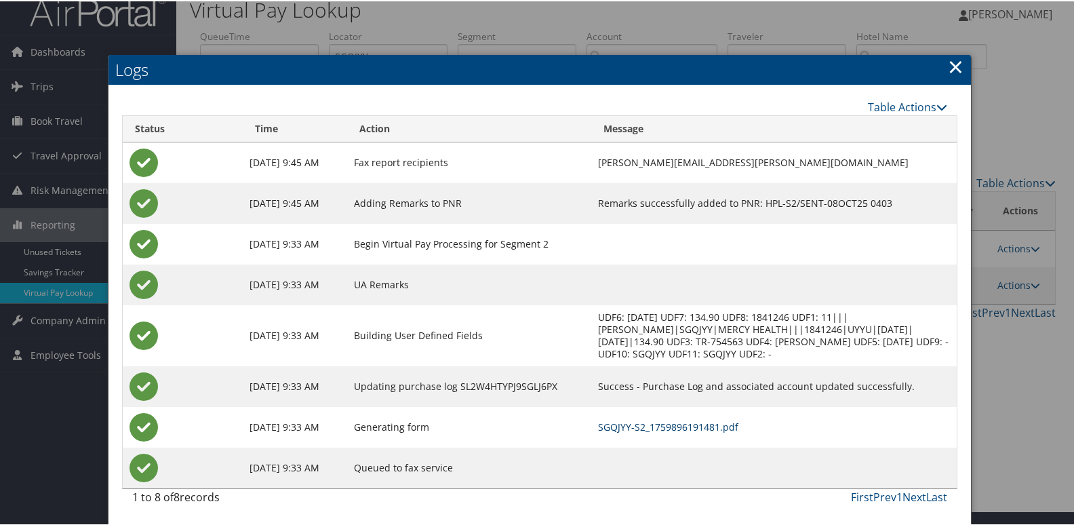
click at [664, 430] on link "SGQJYY-S2_1759896191481.pdf" at bounding box center [668, 425] width 140 height 13
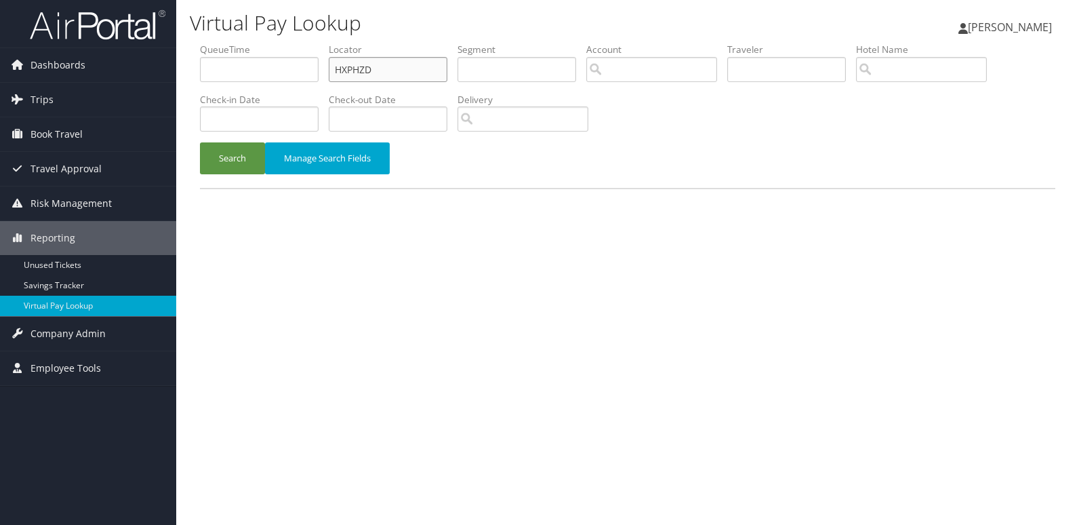
drag, startPoint x: 0, startPoint y: 0, endPoint x: 199, endPoint y: 89, distance: 218.5
click at [219, 43] on ul "QueueTime Locator HXPHZD Segment Account Traveler Hotel Name Check-in Date Chec…" at bounding box center [628, 43] width 856 height 0
paste input "EFTTK"
type input "EFTTKD"
click at [233, 161] on button "Search" at bounding box center [232, 158] width 65 height 32
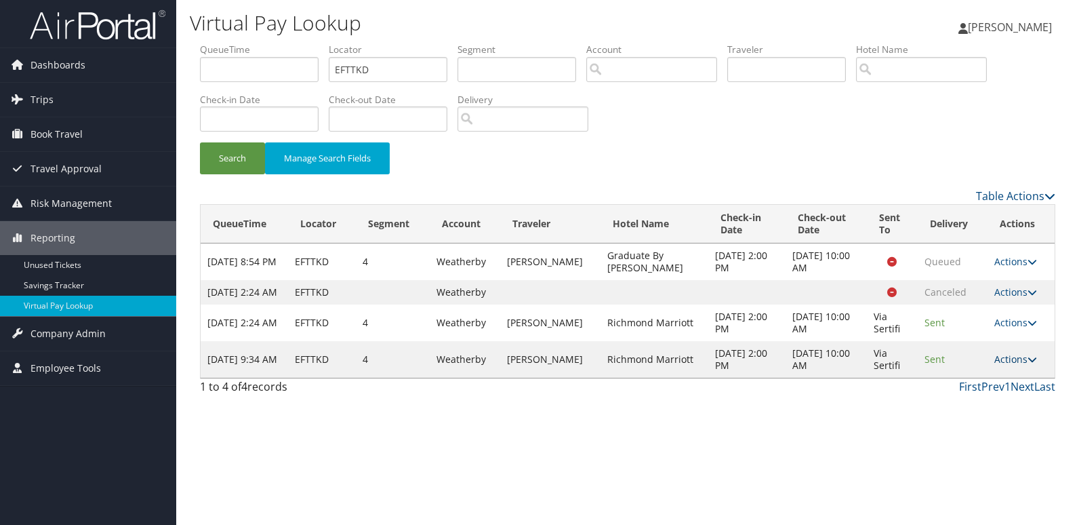
click at [1010, 365] on link "Actions" at bounding box center [1016, 359] width 43 height 13
click at [965, 415] on link "Logs" at bounding box center [989, 414] width 85 height 23
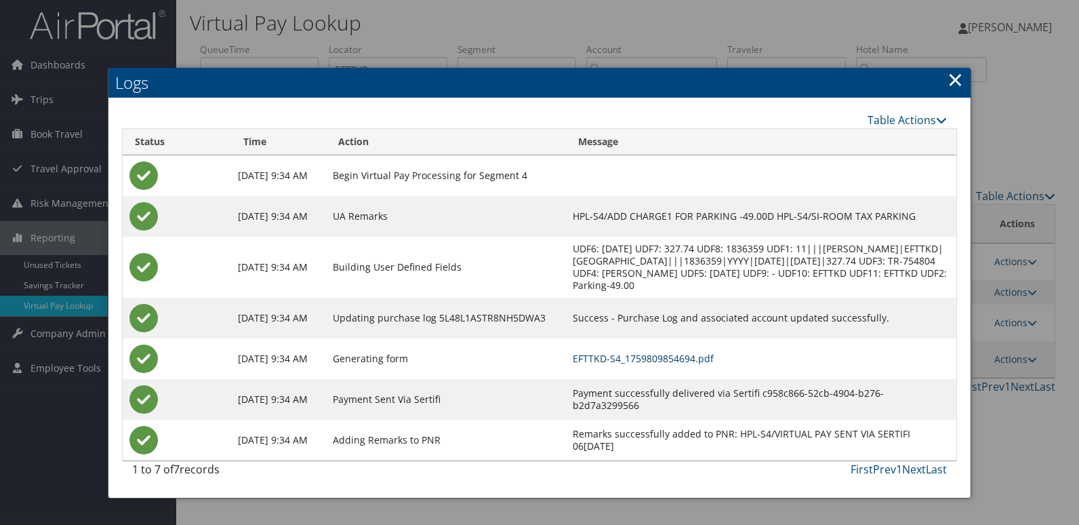
click at [714, 363] on link "EFTTKD-S4_1759809854694.pdf" at bounding box center [643, 358] width 141 height 13
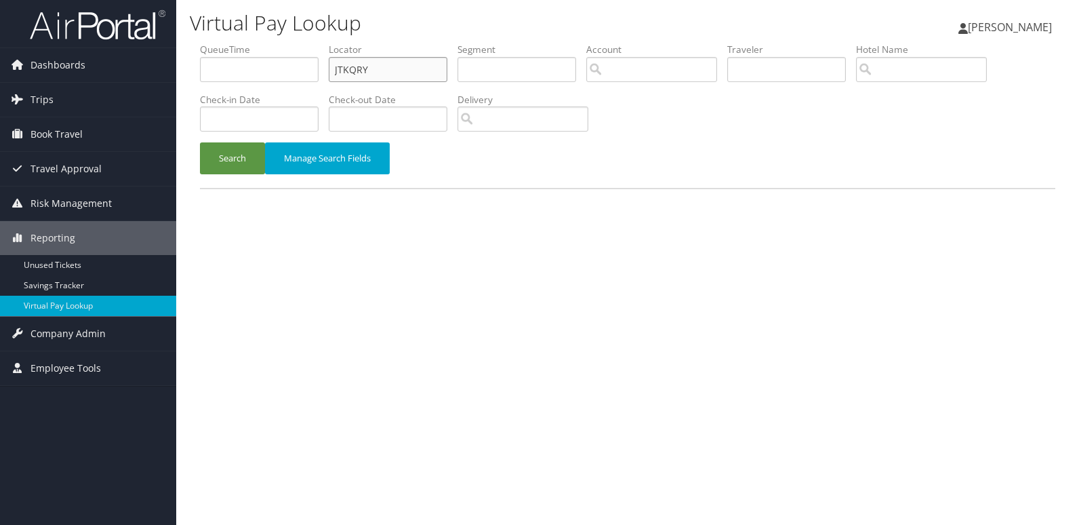
click at [329, 43] on ul "QueueTime Locator JTKQRY Segment Account Traveler Hotel Name Check-in Date Chec…" at bounding box center [628, 43] width 856 height 0
paste input "LQUAXX"
type input "LQUAXX"
click at [229, 157] on button "Search" at bounding box center [232, 158] width 65 height 32
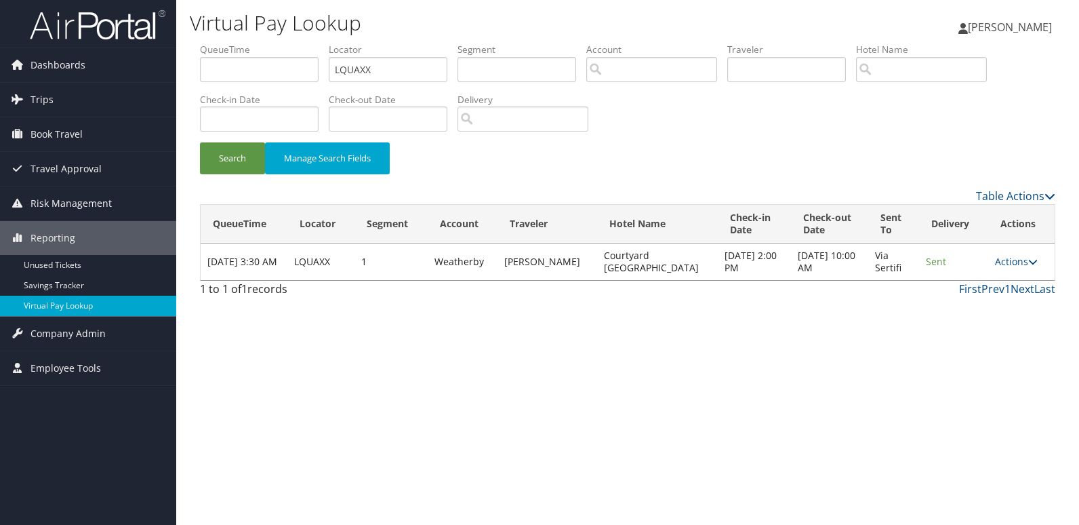
click at [1007, 269] on td "Actions Resend Logs View Itinerary" at bounding box center [1022, 261] width 66 height 37
click at [1017, 262] on link "Actions" at bounding box center [1016, 261] width 43 height 13
click at [983, 295] on link "Logs" at bounding box center [989, 304] width 85 height 23
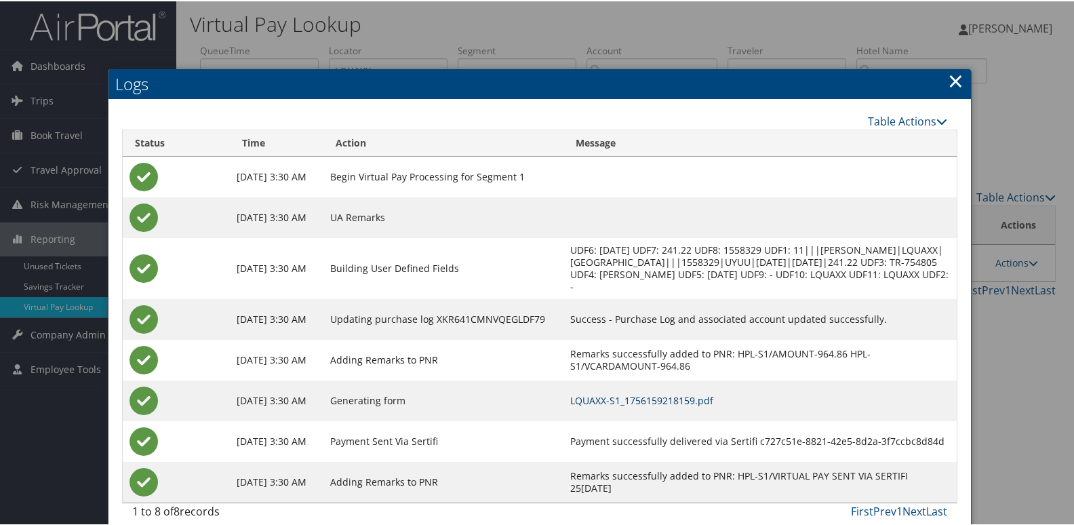
click at [713, 405] on link "LQUAXX-S1_1756159218159.pdf" at bounding box center [641, 399] width 143 height 13
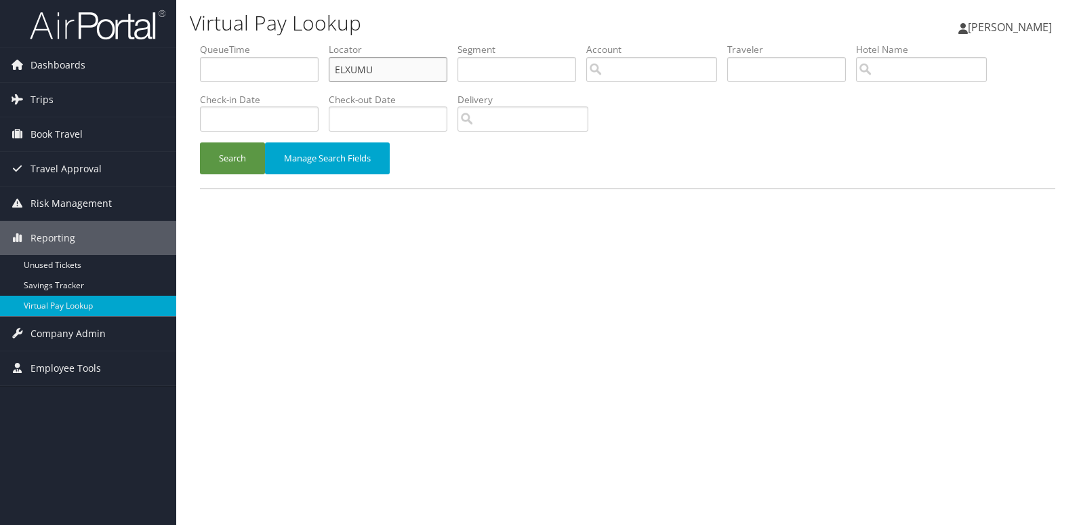
drag, startPoint x: 384, startPoint y: 64, endPoint x: 237, endPoint y: 78, distance: 147.8
click at [242, 43] on ul "QueueTime Locator ELXUMU Segment Account Traveler Hotel Name Check-in Date Chec…" at bounding box center [628, 43] width 856 height 0
paste input "GEPUKS"
type input "GEPUKS"
click at [242, 162] on button "Search" at bounding box center [232, 158] width 65 height 32
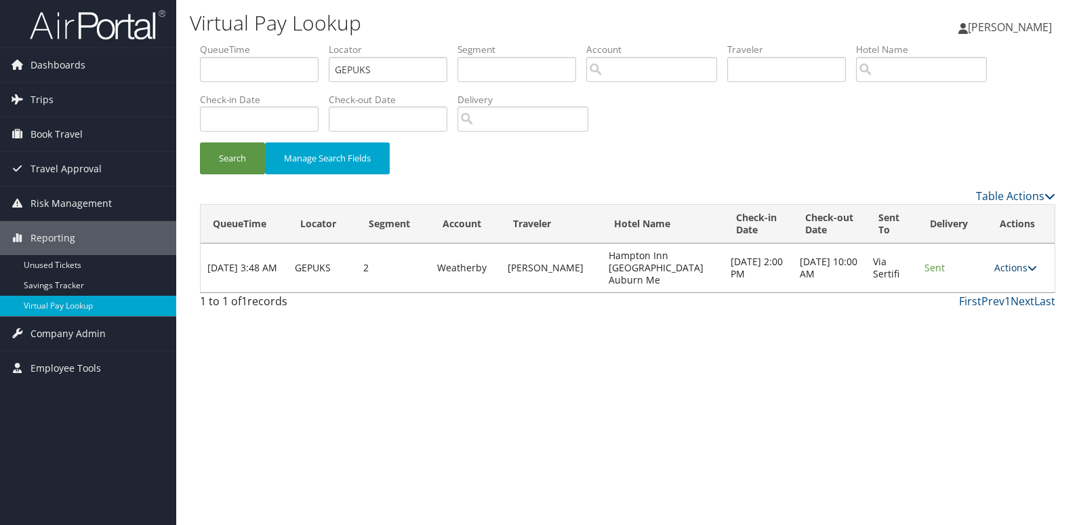
click at [1002, 264] on link "Actions" at bounding box center [1016, 267] width 43 height 13
click at [997, 305] on link "Logs" at bounding box center [989, 304] width 85 height 23
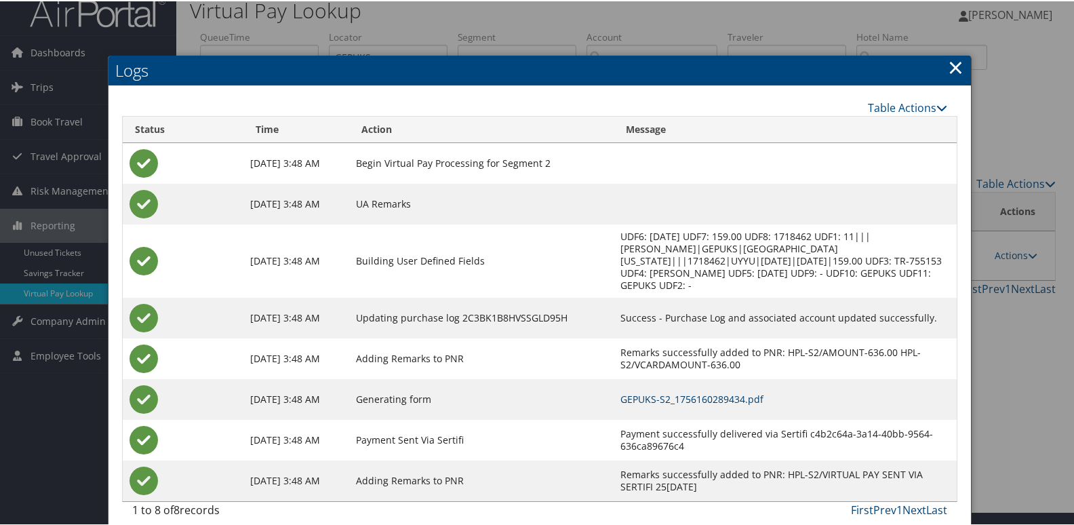
scroll to position [26, 0]
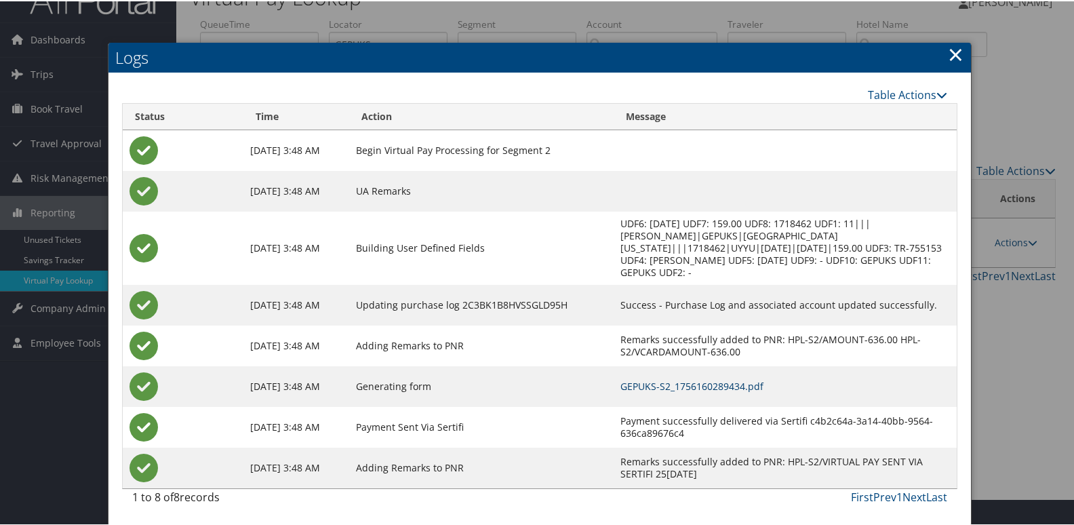
click at [754, 382] on link "GEPUKS-S2_1756160289434.pdf" at bounding box center [691, 384] width 143 height 13
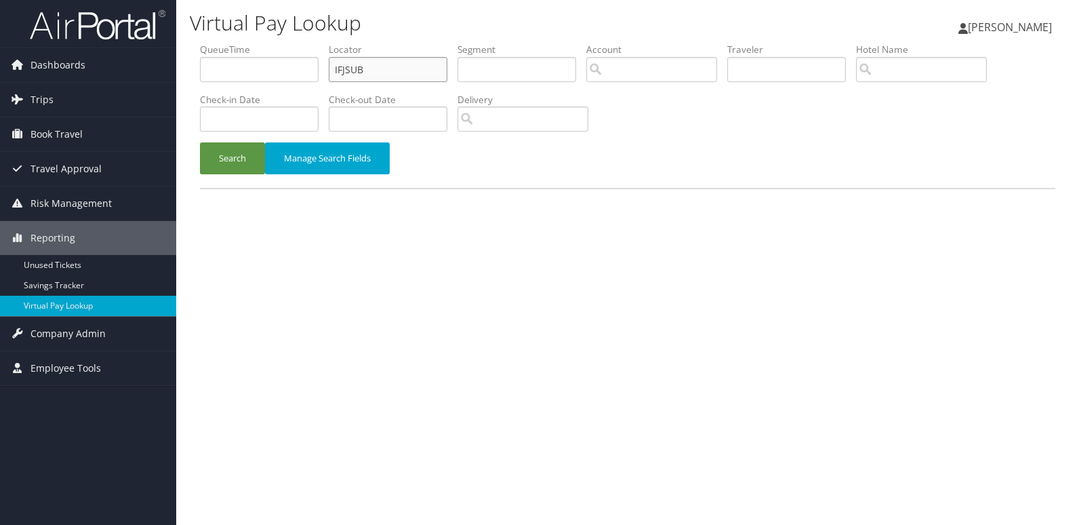
drag, startPoint x: 416, startPoint y: 71, endPoint x: 241, endPoint y: 103, distance: 177.9
click at [260, 43] on ul "QueueTime Locator IFJSUB Segment Account Traveler Hotel Name Check-in Date Chec…" at bounding box center [628, 43] width 856 height 0
paste input "AIJKTO"
type input "AIJKTO"
click at [254, 160] on button "Search" at bounding box center [232, 158] width 65 height 32
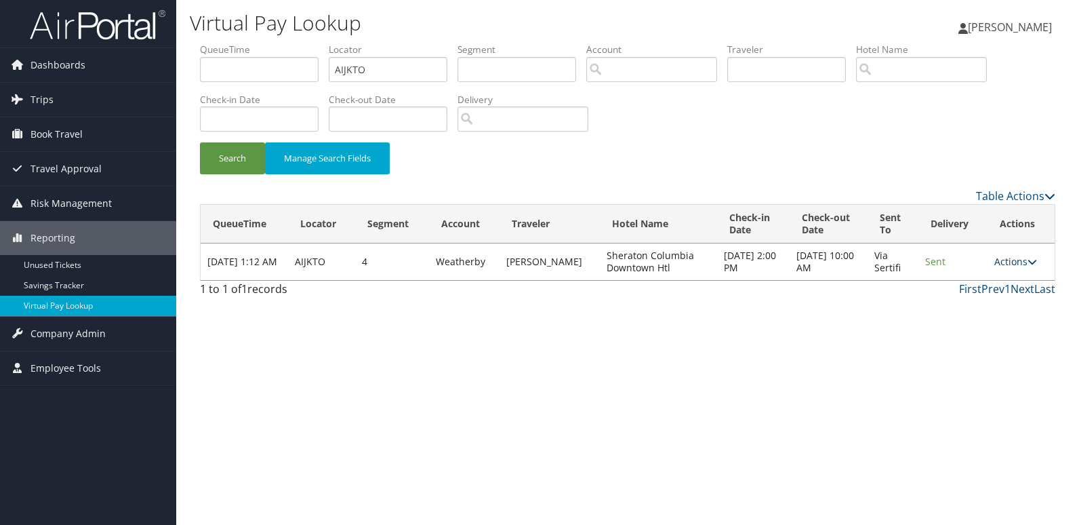
click at [1024, 260] on link "Actions" at bounding box center [1016, 261] width 43 height 13
click at [1021, 313] on link "Logs" at bounding box center [989, 304] width 85 height 23
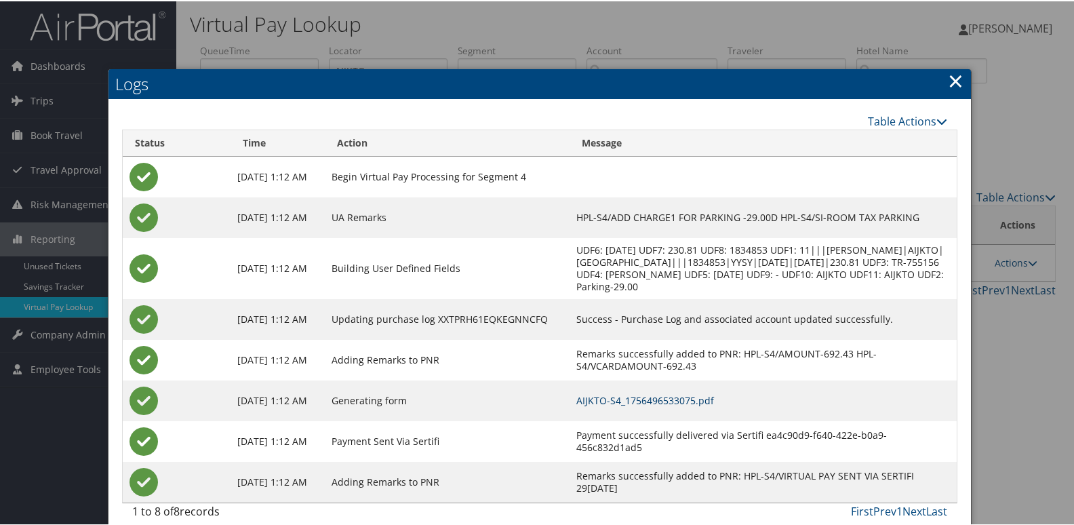
drag, startPoint x: 735, startPoint y: 386, endPoint x: 737, endPoint y: 394, distance: 7.7
click at [736, 390] on td "AIJKTO-S4_1756496533075.pdf" at bounding box center [763, 399] width 387 height 41
click at [714, 394] on link "AIJKTO-S4_1756496533075.pdf" at bounding box center [645, 399] width 138 height 13
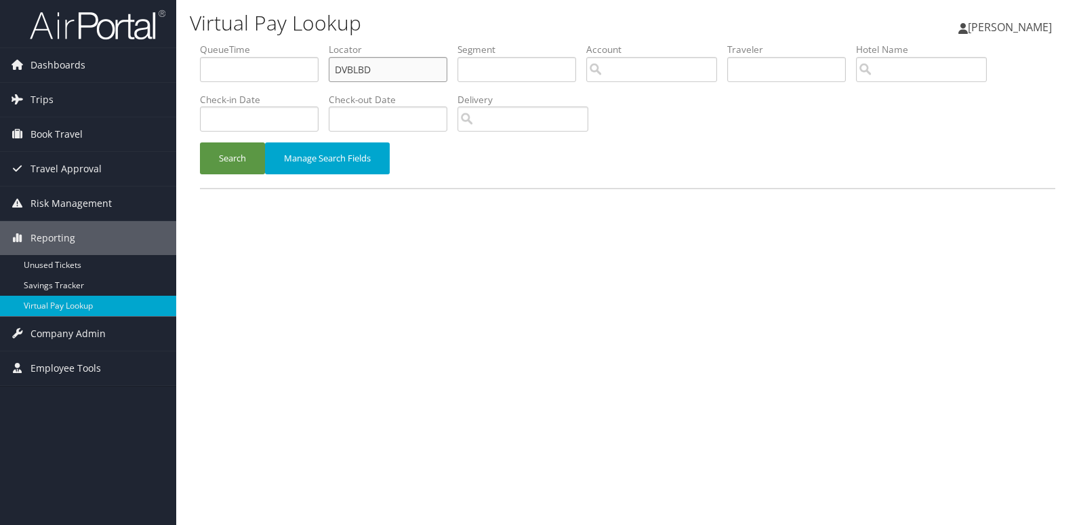
drag, startPoint x: 0, startPoint y: 0, endPoint x: 271, endPoint y: 108, distance: 291.5
click at [302, 43] on ul "QueueTime Locator DVBLBD Segment Account Traveler Hotel Name Check-in Date Chec…" at bounding box center [628, 43] width 856 height 0
paste input "NPVKHO"
type input "NPVKHO"
click at [238, 162] on button "Search" at bounding box center [232, 158] width 65 height 32
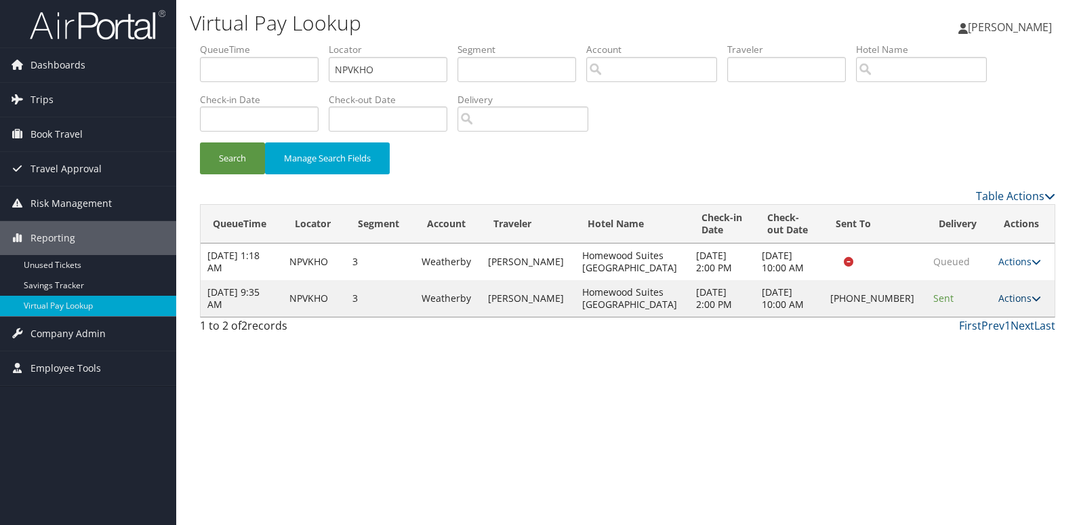
click at [1005, 302] on link "Actions" at bounding box center [1020, 298] width 43 height 13
click at [1001, 340] on link "Logs" at bounding box center [974, 341] width 116 height 23
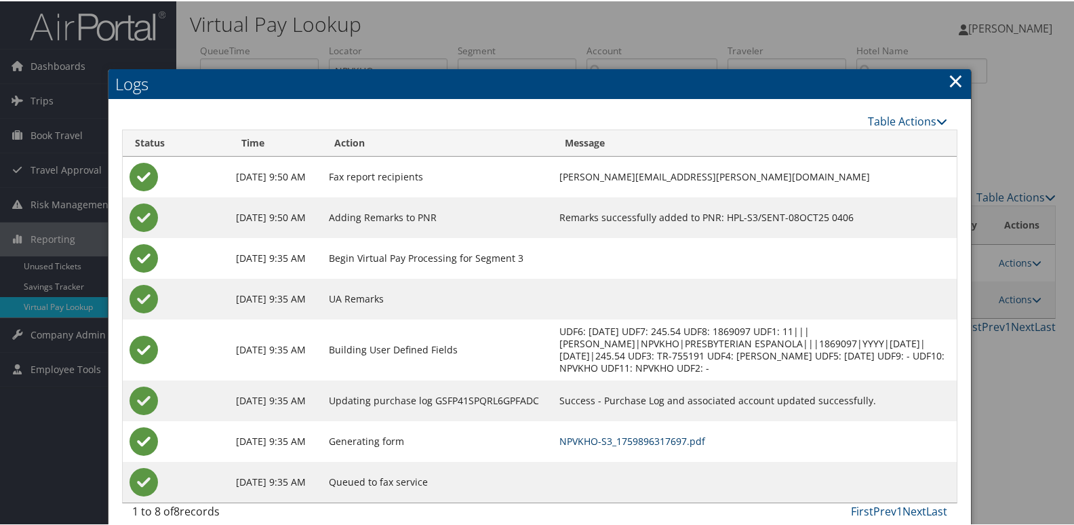
click at [703, 434] on link "NPVKHO-S3_1759896317697.pdf" at bounding box center [632, 439] width 146 height 13
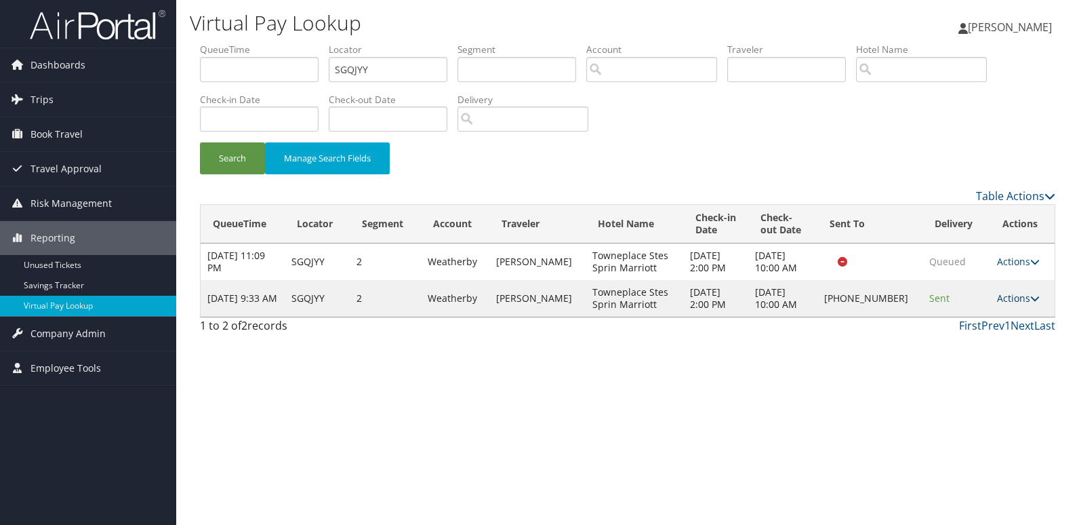
click at [1004, 296] on link "Actions" at bounding box center [1018, 298] width 43 height 13
click at [942, 333] on link "Logs" at bounding box center [973, 341] width 116 height 23
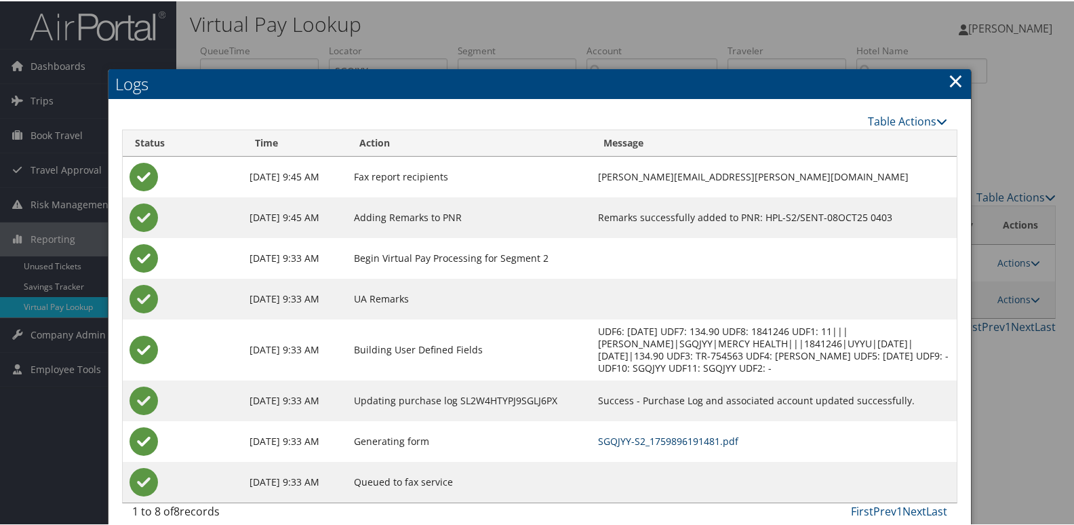
click at [678, 444] on link "SGQJYY-S2_1759896191481.pdf" at bounding box center [668, 439] width 140 height 13
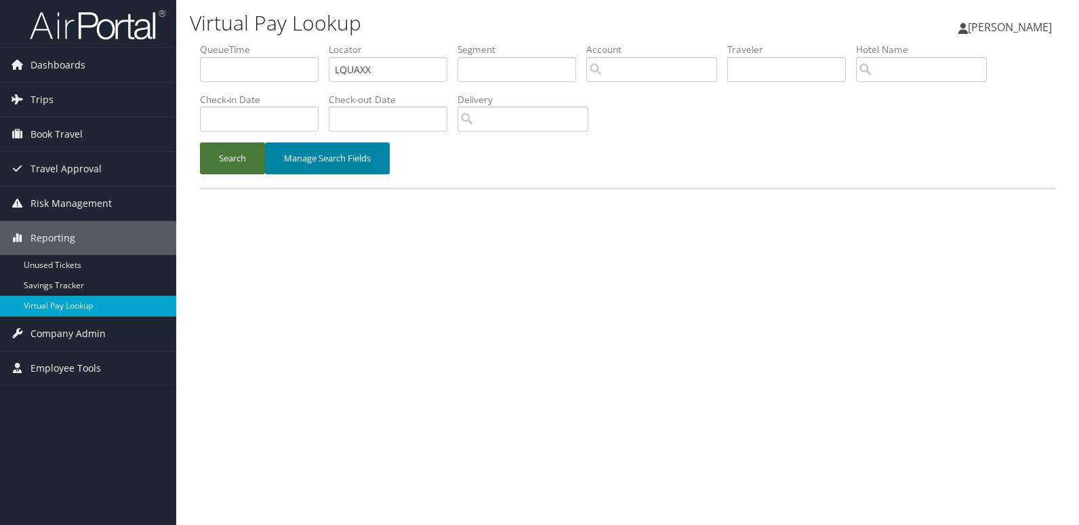
click at [250, 153] on button "Search" at bounding box center [232, 158] width 65 height 32
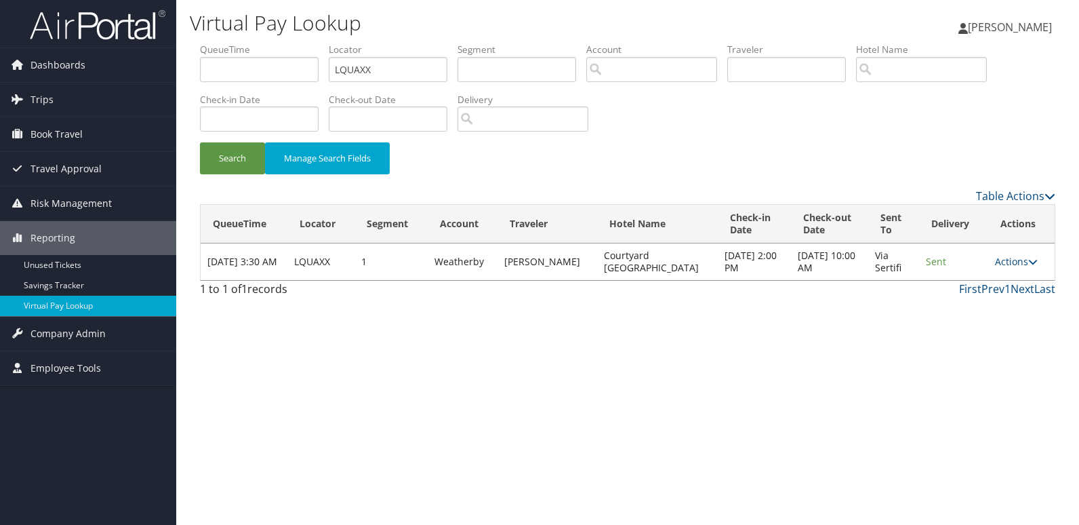
click at [673, 317] on div "Virtual Pay Lookup Mack Bravo Mack Bravo My Settings Travel Agency Contacts Vie…" at bounding box center [627, 262] width 903 height 525
click at [1018, 267] on link "Actions" at bounding box center [1016, 261] width 43 height 13
click at [1007, 302] on link "Logs" at bounding box center [989, 304] width 85 height 23
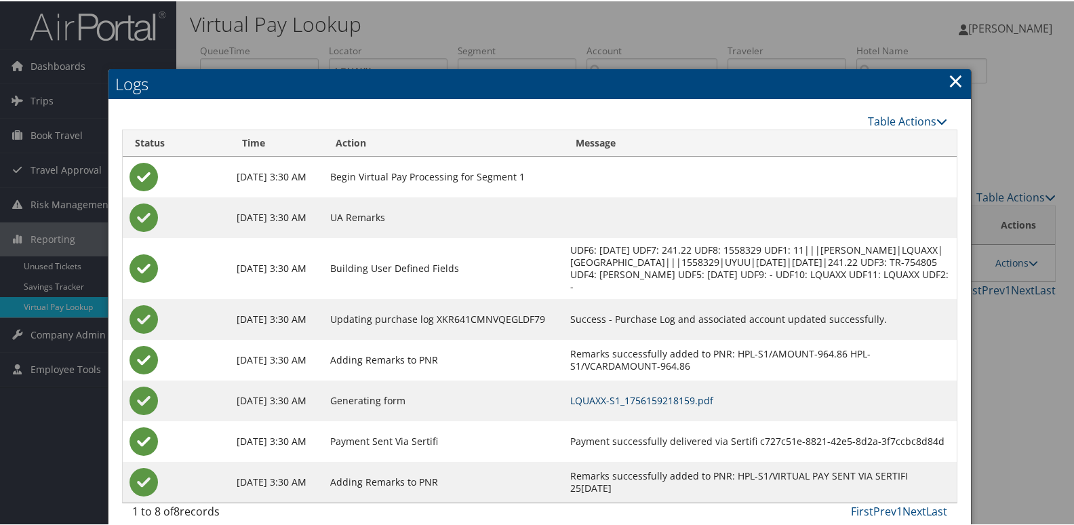
click at [701, 405] on link "LQUAXX-S1_1756159218159.pdf" at bounding box center [641, 399] width 143 height 13
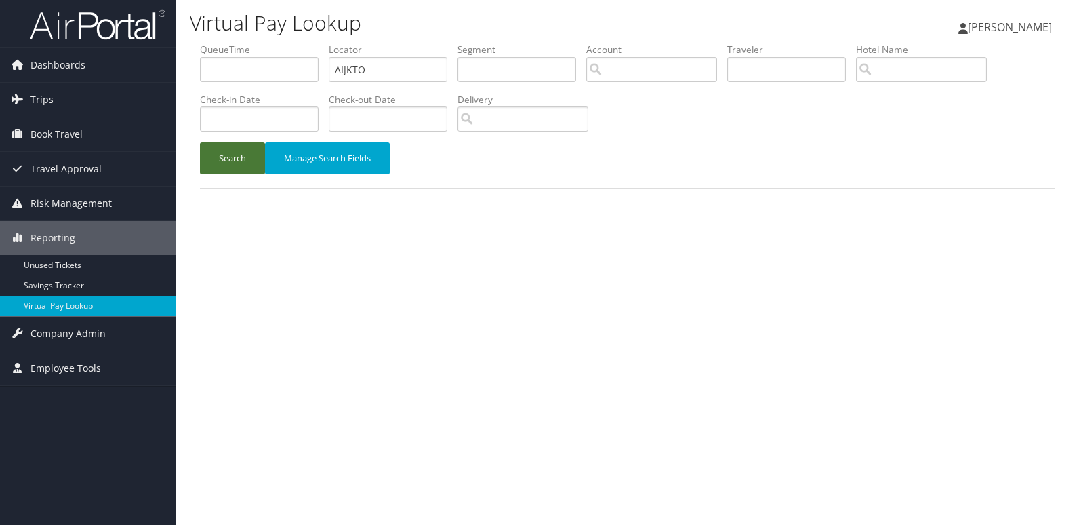
drag, startPoint x: 0, startPoint y: 0, endPoint x: 223, endPoint y: 174, distance: 282.6
click at [223, 174] on button "Search" at bounding box center [232, 158] width 65 height 32
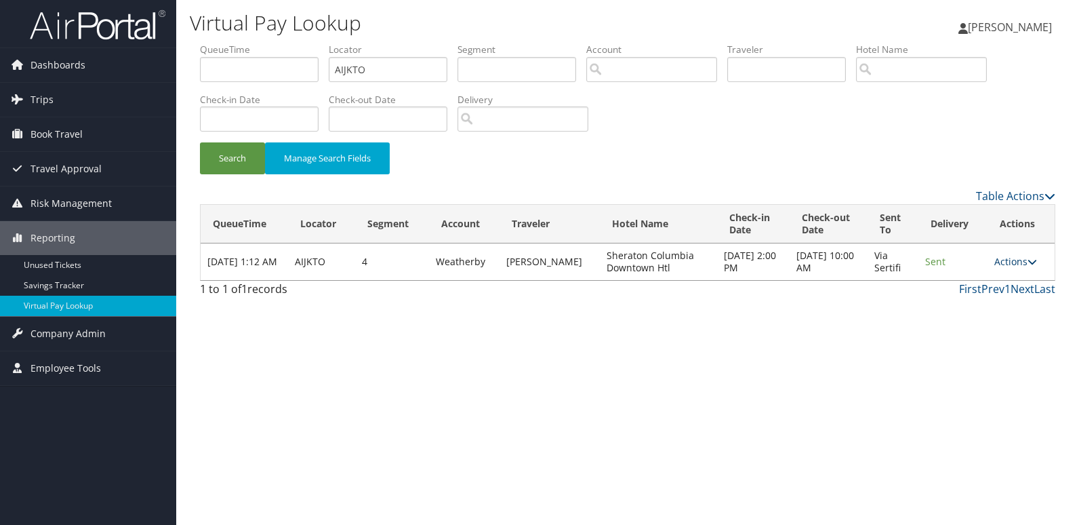
click at [1017, 259] on link "Actions" at bounding box center [1016, 261] width 43 height 13
click at [1006, 295] on link "Logs" at bounding box center [989, 304] width 85 height 23
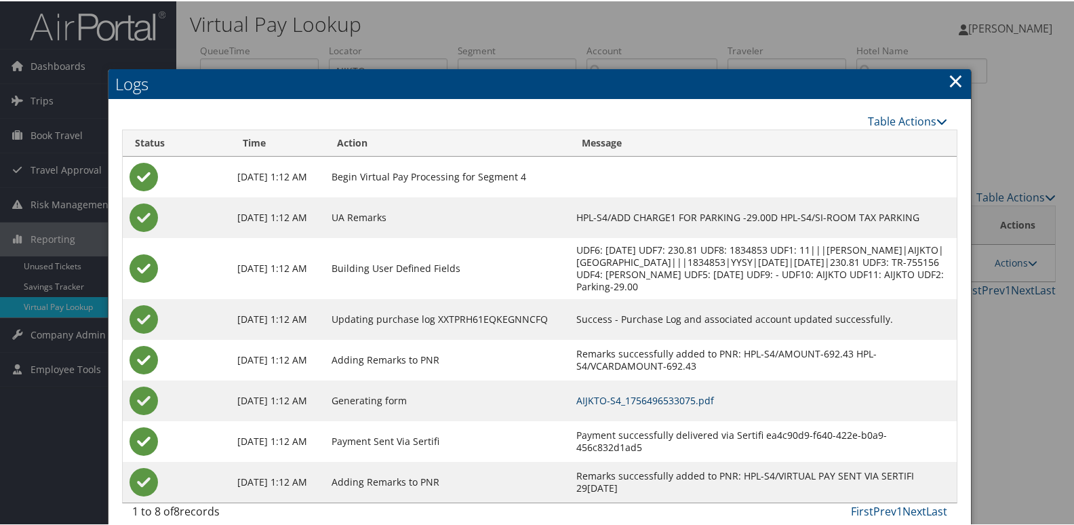
click at [714, 396] on link "AIJKTO-S4_1756496533075.pdf" at bounding box center [645, 399] width 138 height 13
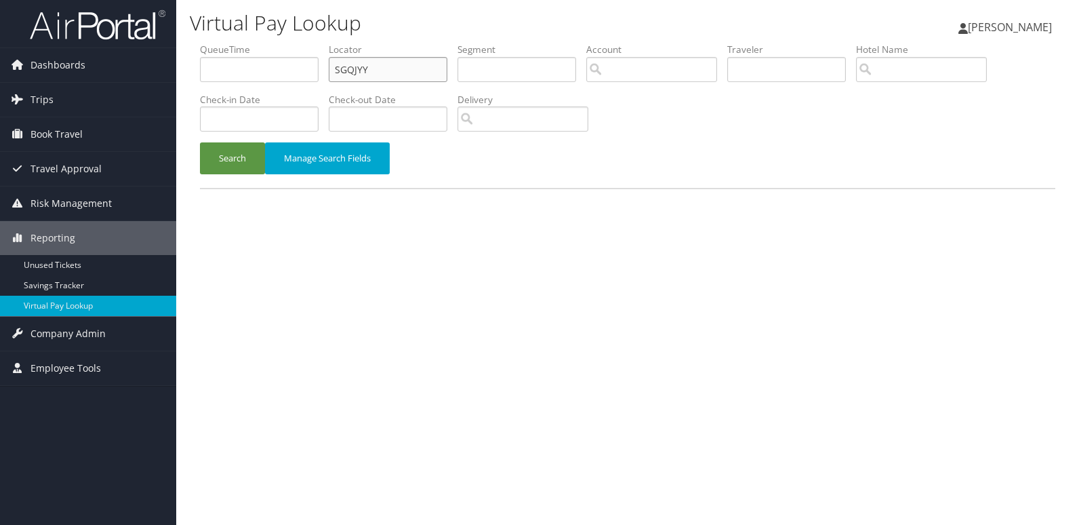
click at [418, 79] on input "SGQJYY" at bounding box center [388, 69] width 119 height 25
paste input "GWMFHX"
type input "GWMFHX"
click at [217, 167] on button "Search" at bounding box center [232, 158] width 65 height 32
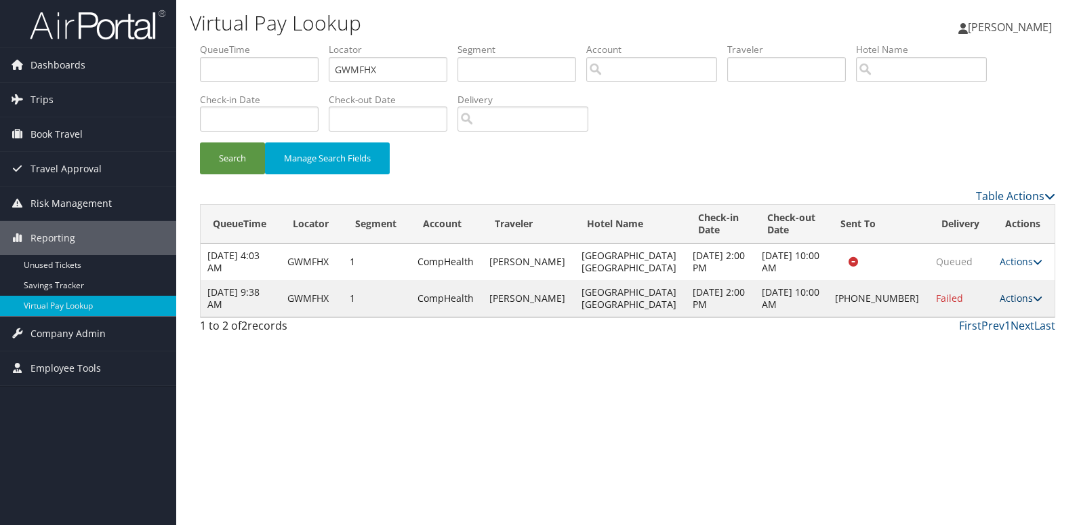
click at [1003, 297] on link "Actions" at bounding box center [1021, 298] width 43 height 13
click at [967, 341] on link "Logs" at bounding box center [975, 341] width 116 height 23
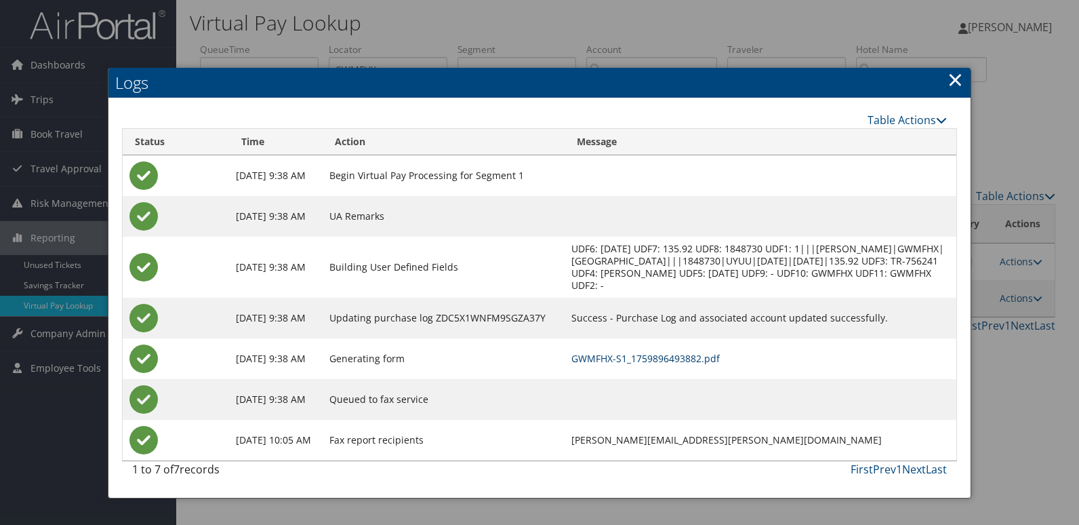
click at [720, 354] on link "GWMFHX-S1_1759896493882.pdf" at bounding box center [646, 358] width 148 height 13
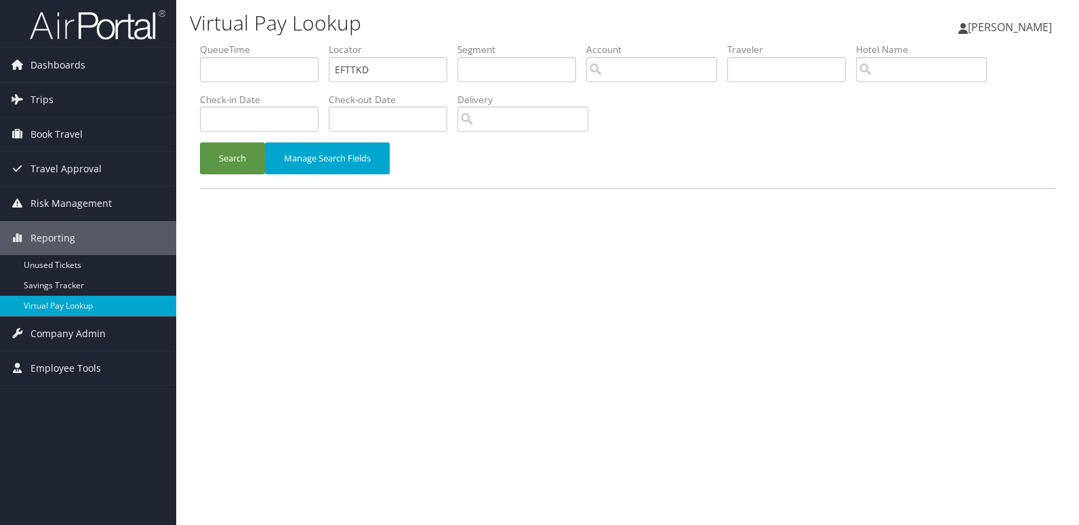
click at [381, 73] on input "EFTTKD" at bounding box center [388, 69] width 119 height 25
type input "HBDMPX"
click at [221, 166] on button "Search" at bounding box center [232, 158] width 65 height 32
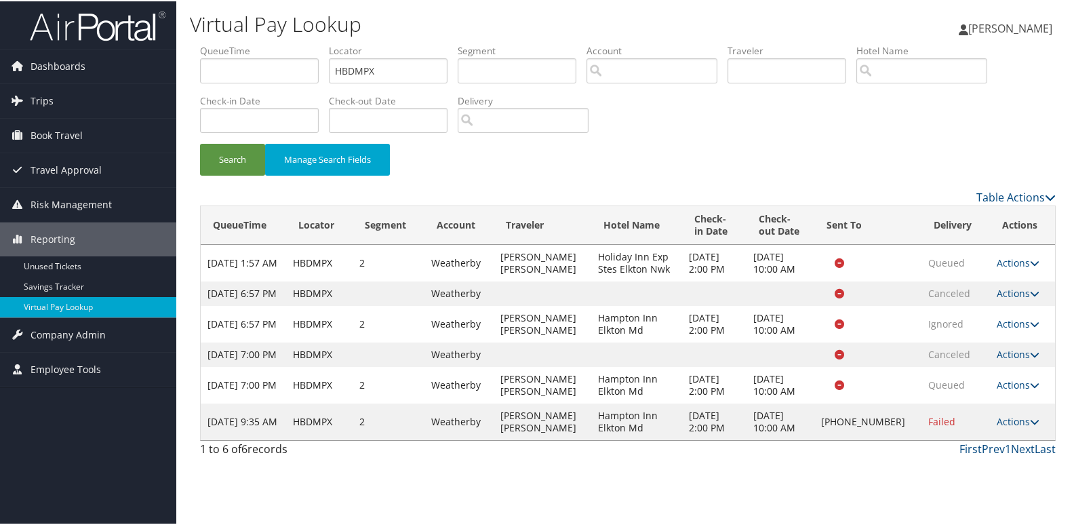
click at [1016, 439] on td "Actions Resend Logs Delivery Information View Itinerary" at bounding box center [1022, 420] width 65 height 37
click at [1006, 426] on link "Actions" at bounding box center [1018, 420] width 43 height 13
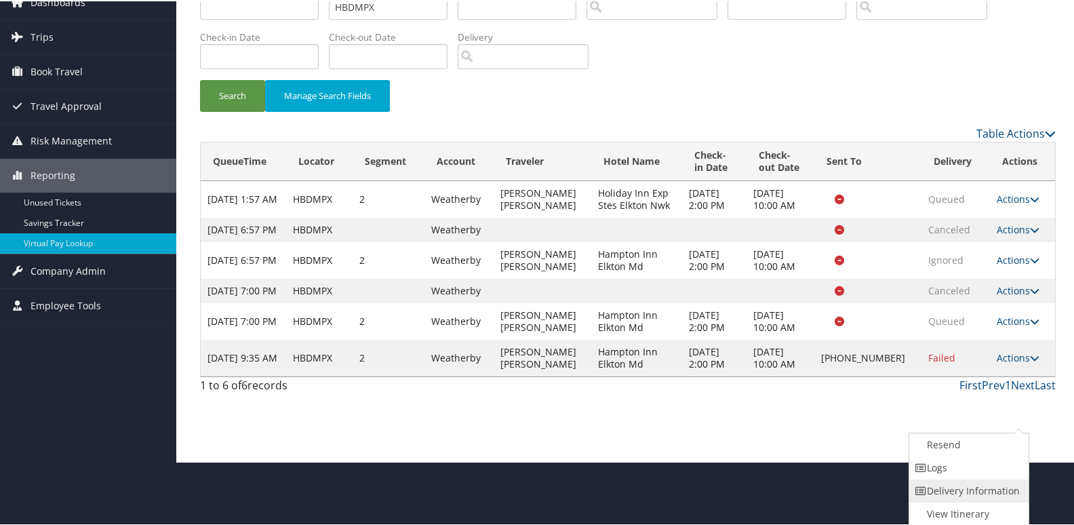
click at [965, 479] on link "Delivery Information" at bounding box center [967, 489] width 116 height 23
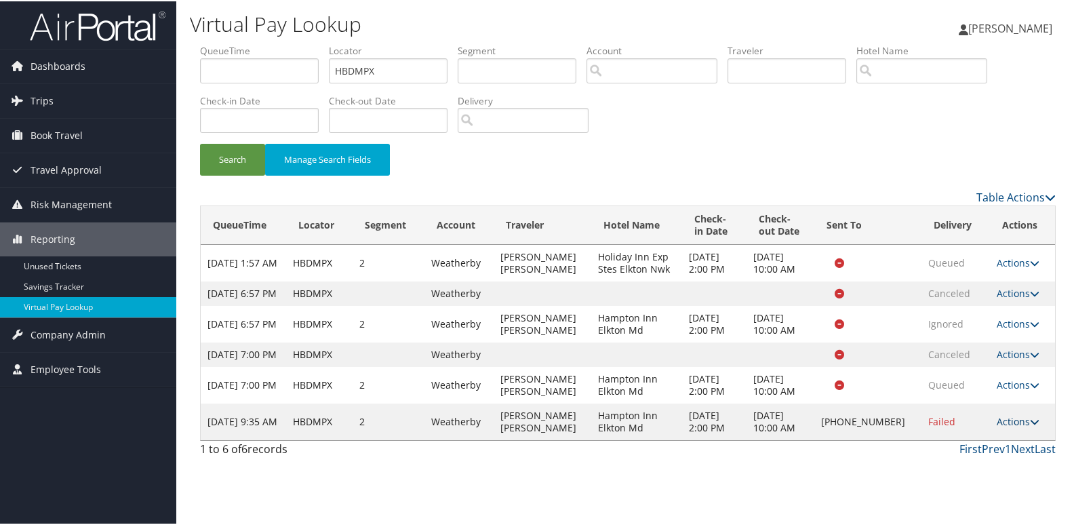
click at [1005, 426] on link "Actions" at bounding box center [1018, 420] width 43 height 13
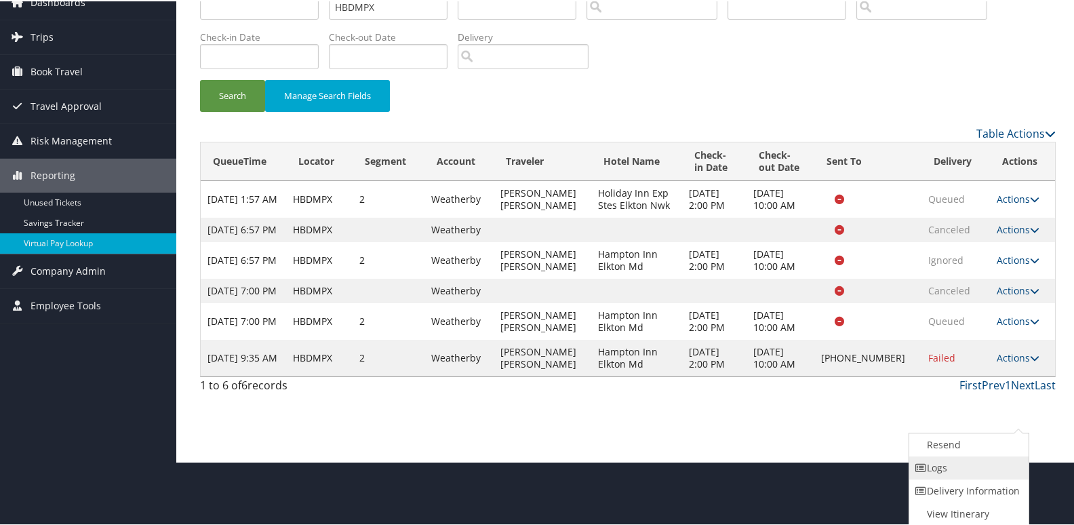
click at [984, 464] on link "Logs" at bounding box center [967, 466] width 116 height 23
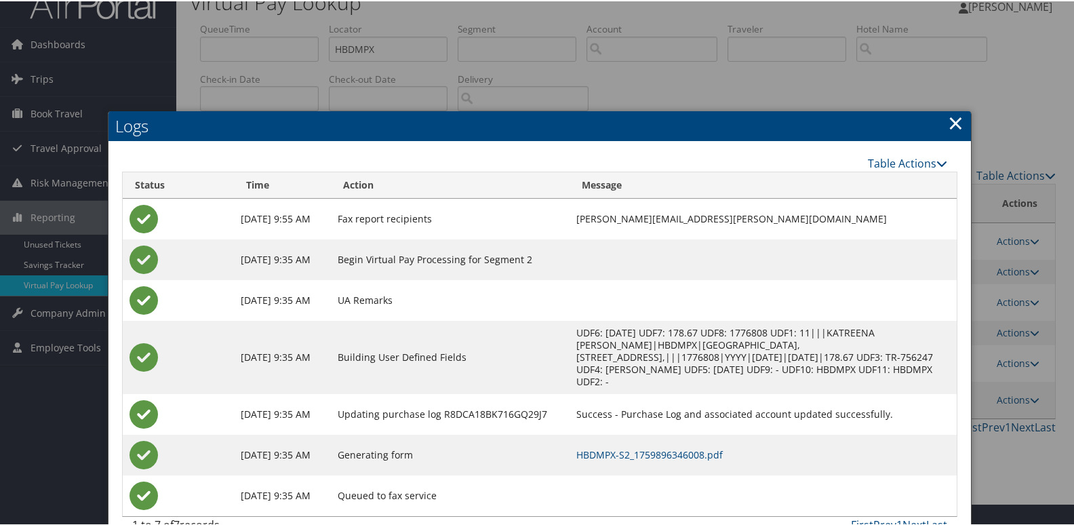
scroll to position [26, 0]
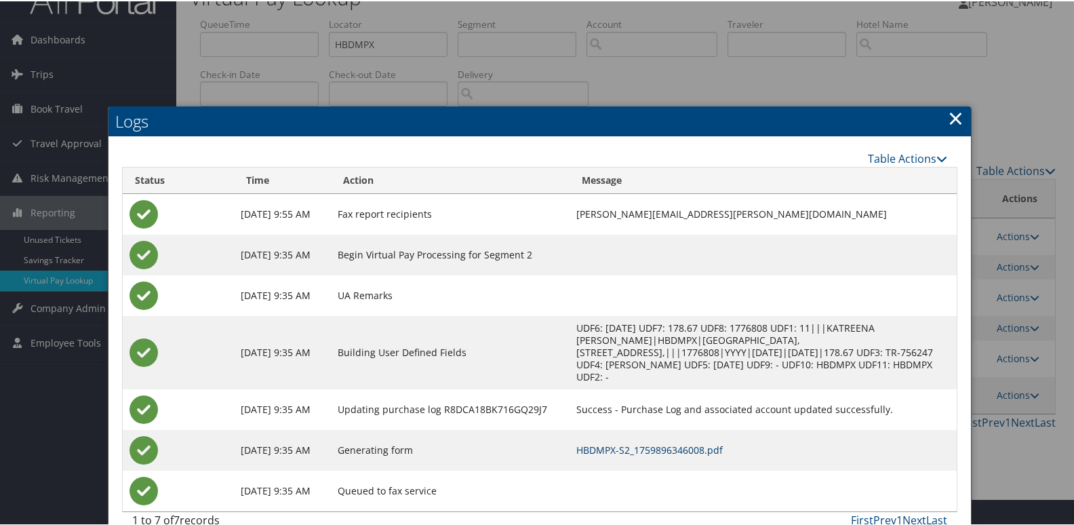
click at [649, 442] on link "HBDMPX-S2_1759896346008.pdf" at bounding box center [649, 448] width 146 height 13
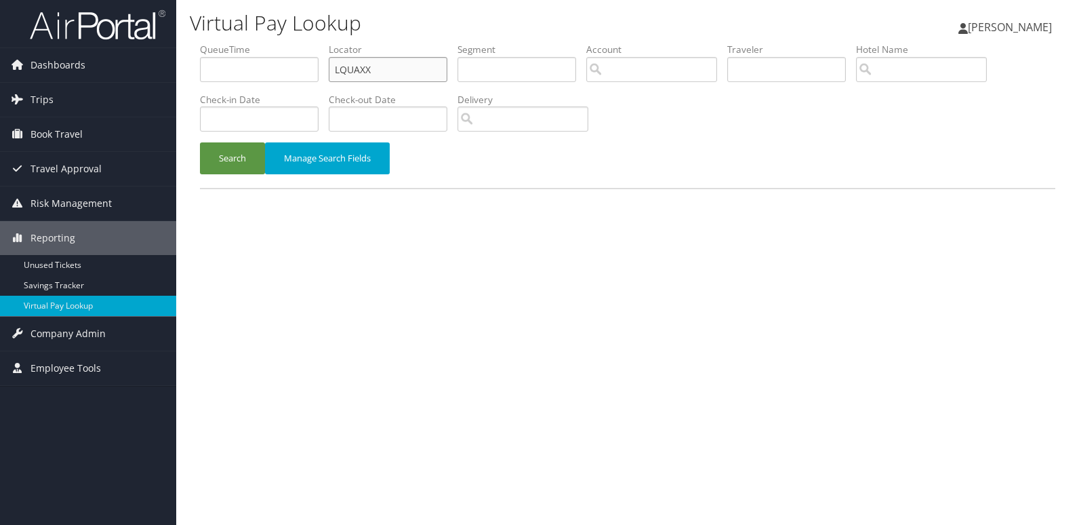
click at [403, 66] on input "LQUAXX" at bounding box center [388, 69] width 119 height 25
paste input "NDLRSF, EOPUE"
click at [412, 69] on input "NDLRSF, EOPUEX" at bounding box center [388, 69] width 119 height 25
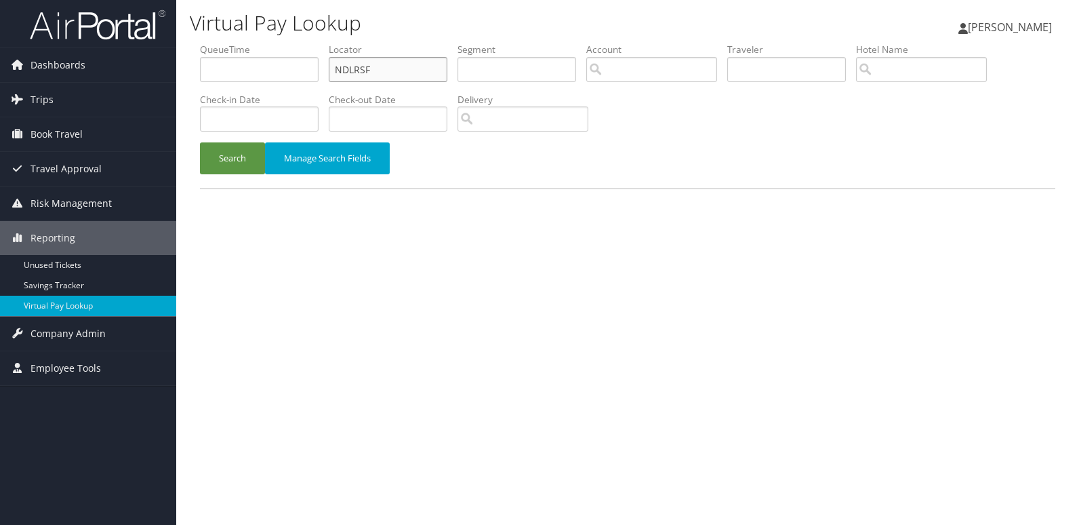
type input "NDLRSF"
click at [200, 142] on button "Search" at bounding box center [232, 158] width 65 height 32
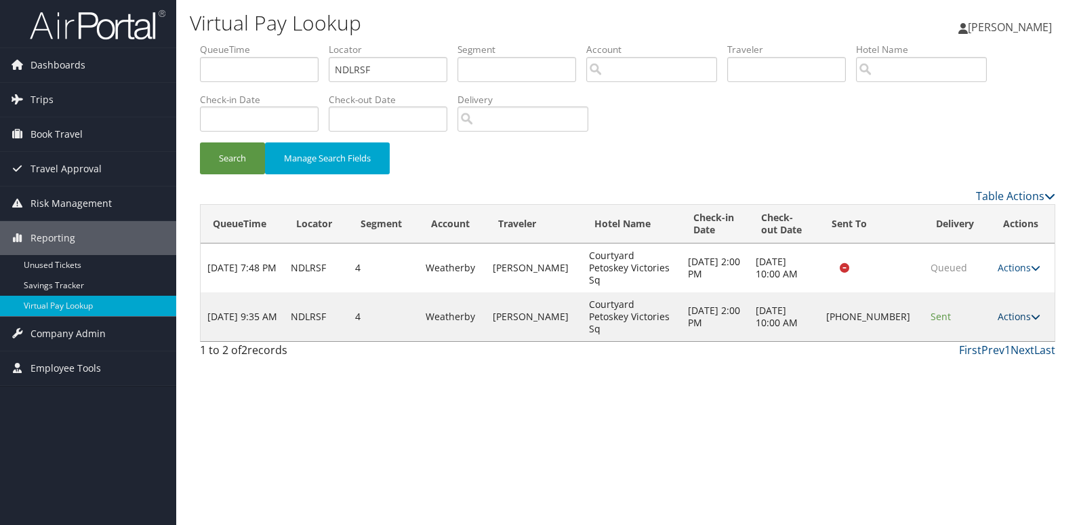
click at [1010, 310] on link "Actions" at bounding box center [1019, 316] width 43 height 13
click at [972, 340] on link "Logs" at bounding box center [974, 341] width 116 height 23
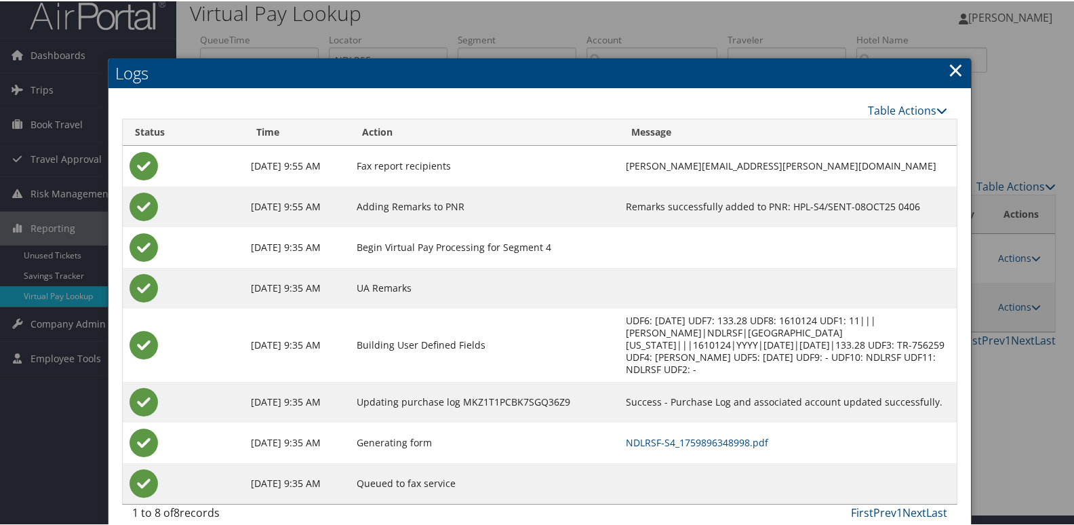
scroll to position [14, 0]
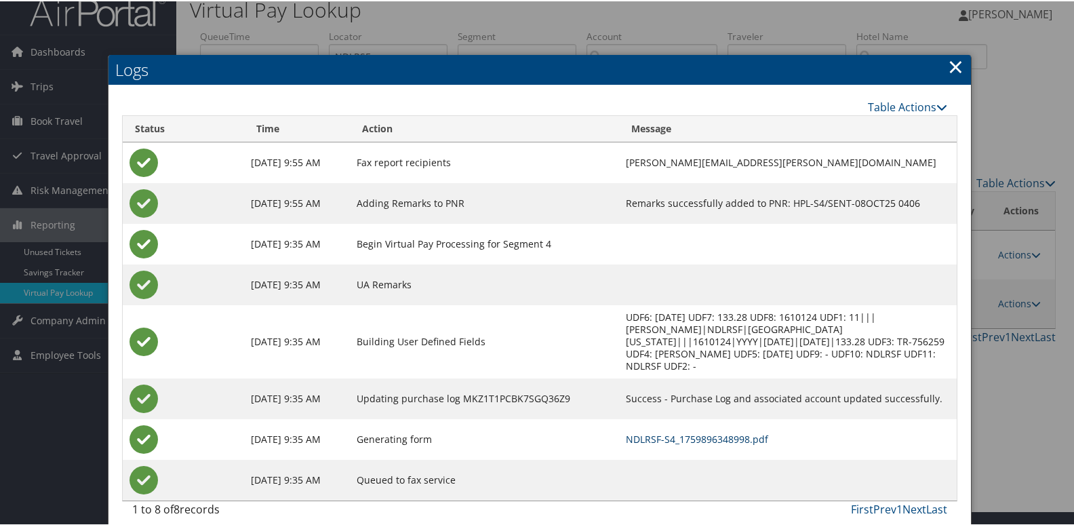
click at [736, 431] on link "NDLRSF-S4_1759896348998.pdf" at bounding box center [697, 437] width 142 height 13
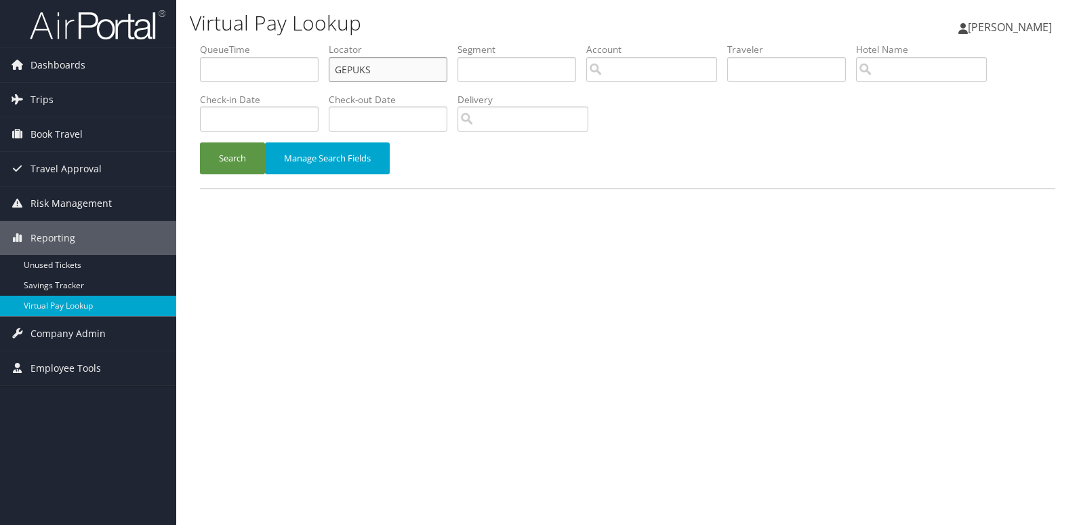
drag, startPoint x: 388, startPoint y: 73, endPoint x: 300, endPoint y: 104, distance: 92.6
click at [305, 43] on ul "QueueTime Locator GEPUKS Segment Account Traveler Hotel Name Check-in Date Chec…" at bounding box center [628, 43] width 856 height 0
paste input "OIITWW"
type input "OIITWW"
click at [230, 157] on button "Search" at bounding box center [232, 158] width 65 height 32
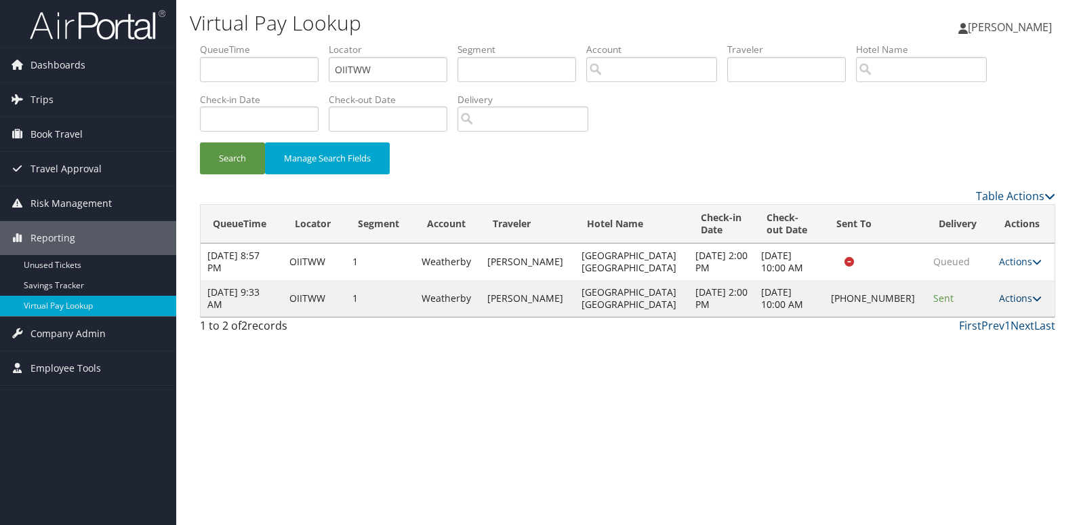
click at [1008, 300] on link "Actions" at bounding box center [1020, 298] width 43 height 13
click at [976, 345] on link "Logs" at bounding box center [973, 341] width 116 height 23
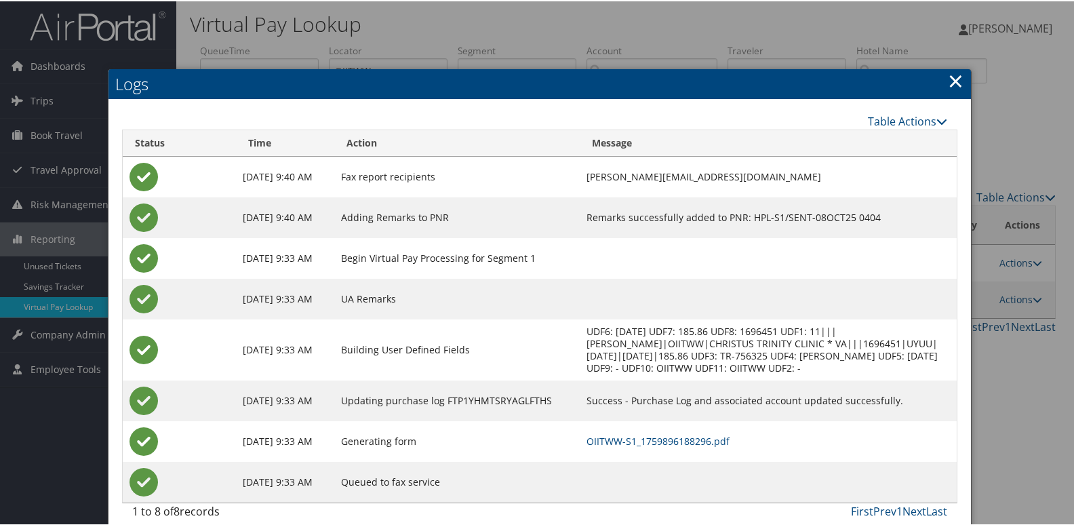
scroll to position [14, 0]
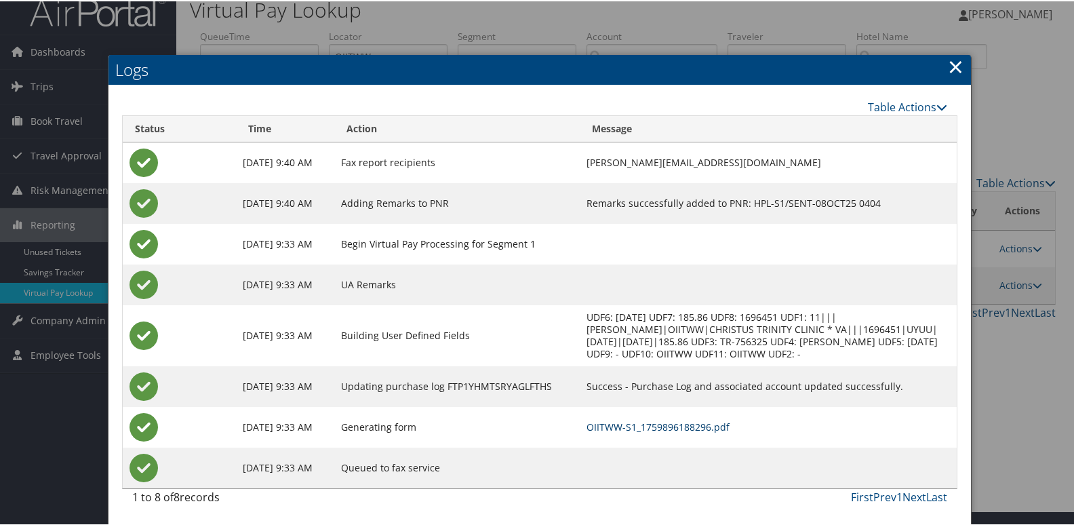
click at [719, 420] on link "OIITWW-S1_1759896188296.pdf" at bounding box center [657, 425] width 143 height 13
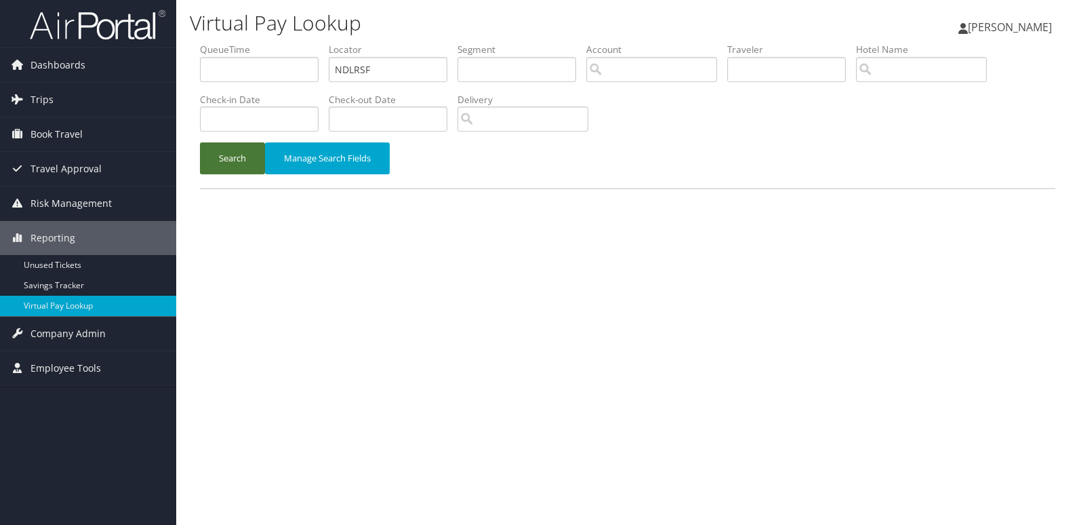
click at [237, 170] on button "Search" at bounding box center [232, 158] width 65 height 32
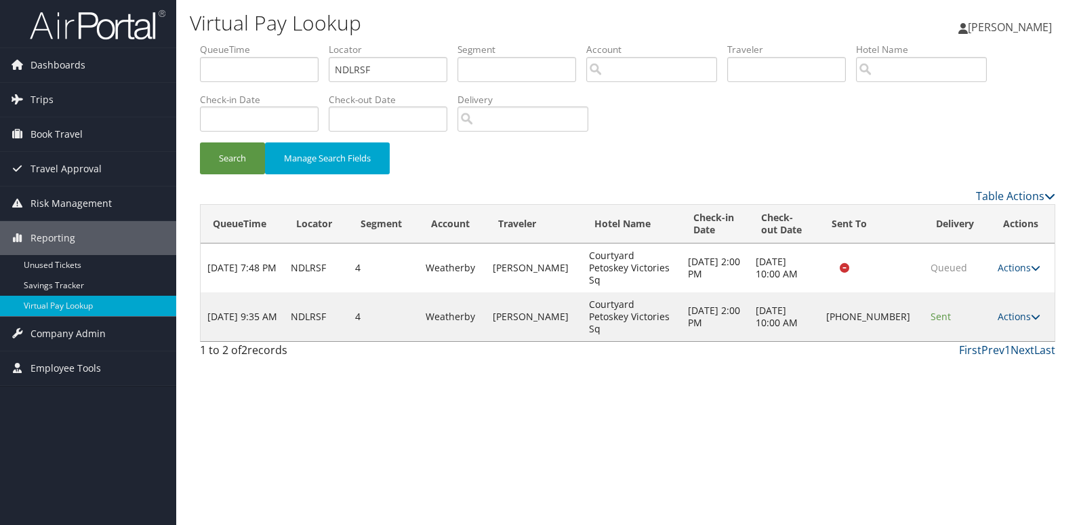
click at [991, 295] on td "Actions Resend Logs Delivery Information View Itinerary" at bounding box center [1023, 316] width 64 height 49
click at [1001, 310] on link "Actions" at bounding box center [1019, 316] width 43 height 13
click at [997, 322] on link "Resend" at bounding box center [974, 317] width 116 height 23
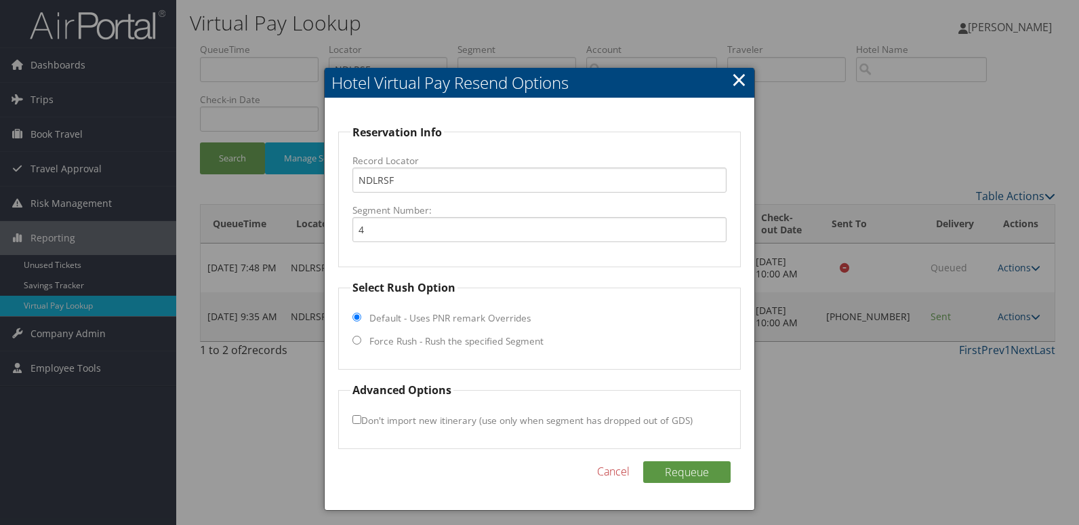
click at [449, 338] on label "Force Rush - Rush the specified Segment" at bounding box center [457, 341] width 174 height 14
click at [361, 338] on input "Force Rush - Rush the specified Segment" at bounding box center [357, 340] width 9 height 9
radio input "true"
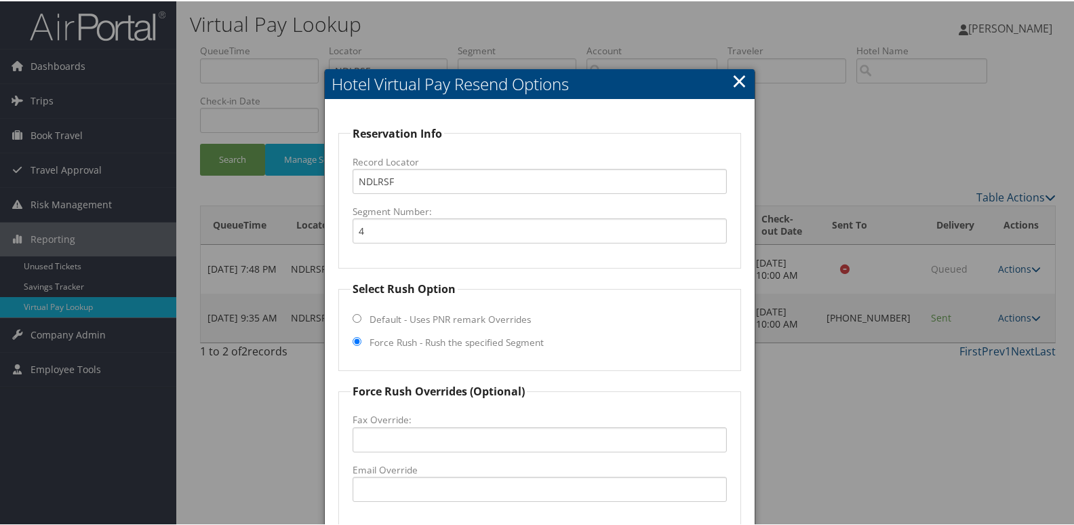
scroll to position [68, 0]
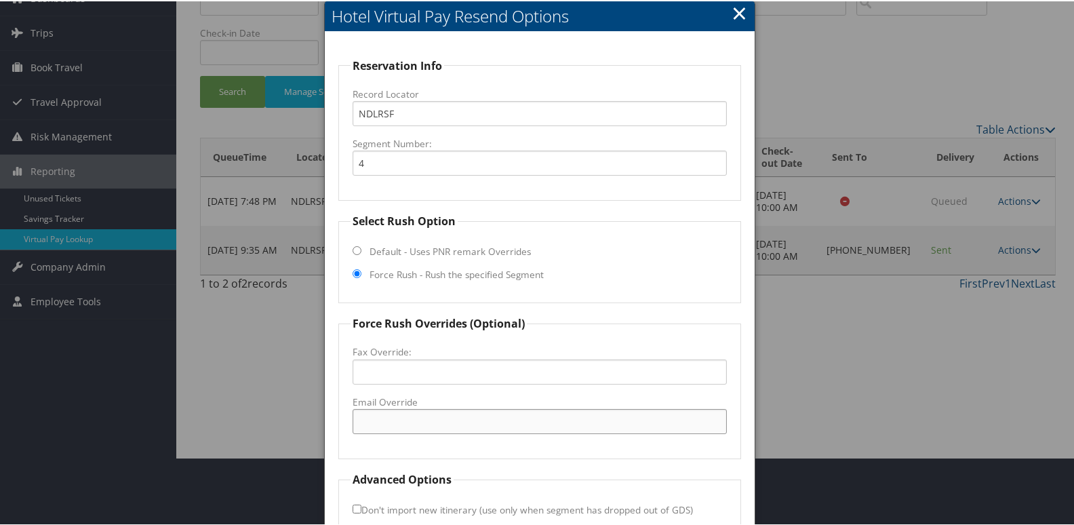
click at [410, 410] on input "Email Override" at bounding box center [540, 419] width 375 height 25
click at [391, 429] on input "Email Override" at bounding box center [540, 419] width 375 height 25
click at [410, 418] on input "[EMAIL_ADDRESS][DOMAIN_NAME]" at bounding box center [540, 419] width 375 height 25
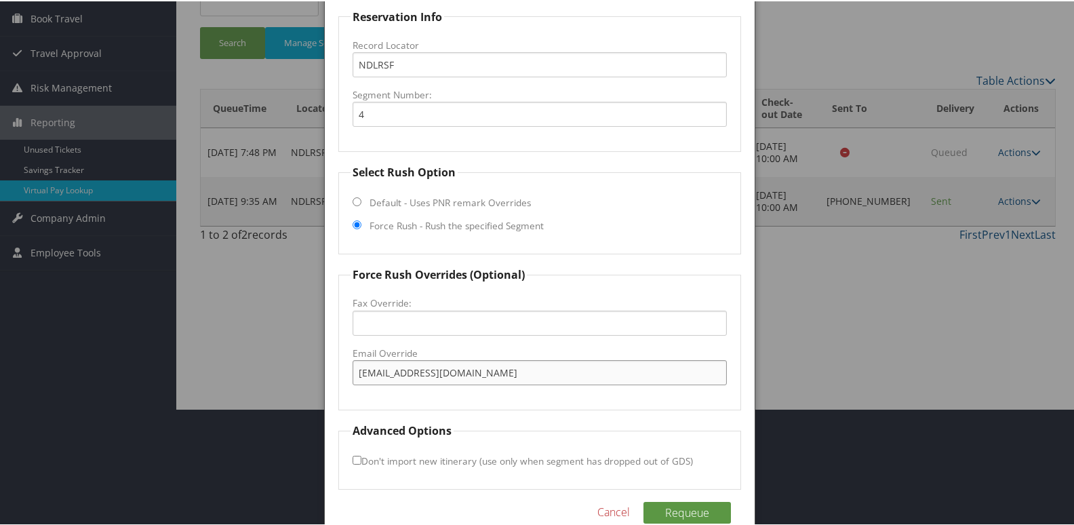
scroll to position [142, 0]
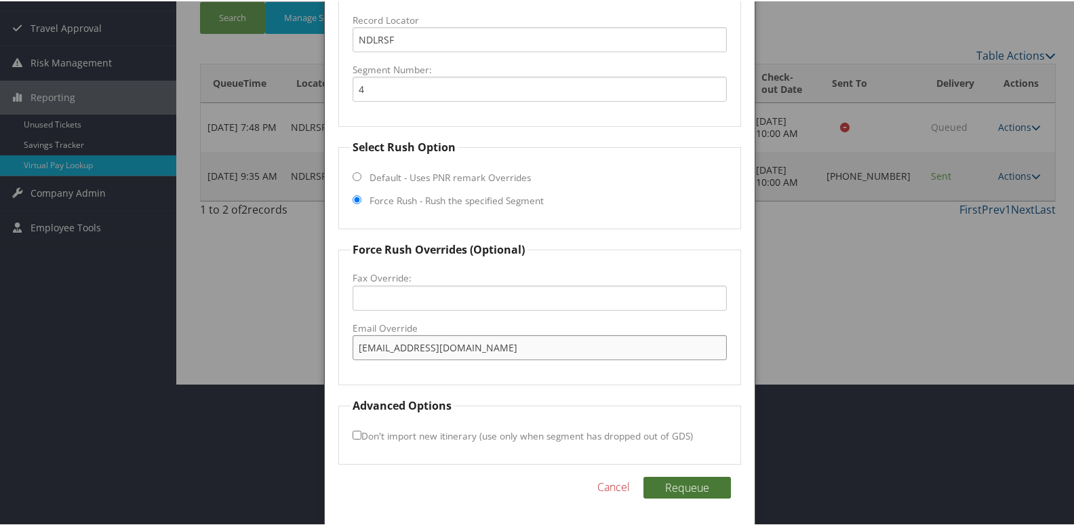
type input "[EMAIL_ADDRESS][DOMAIN_NAME]"
click at [650, 483] on button "Requeue" at bounding box center [686, 486] width 87 height 22
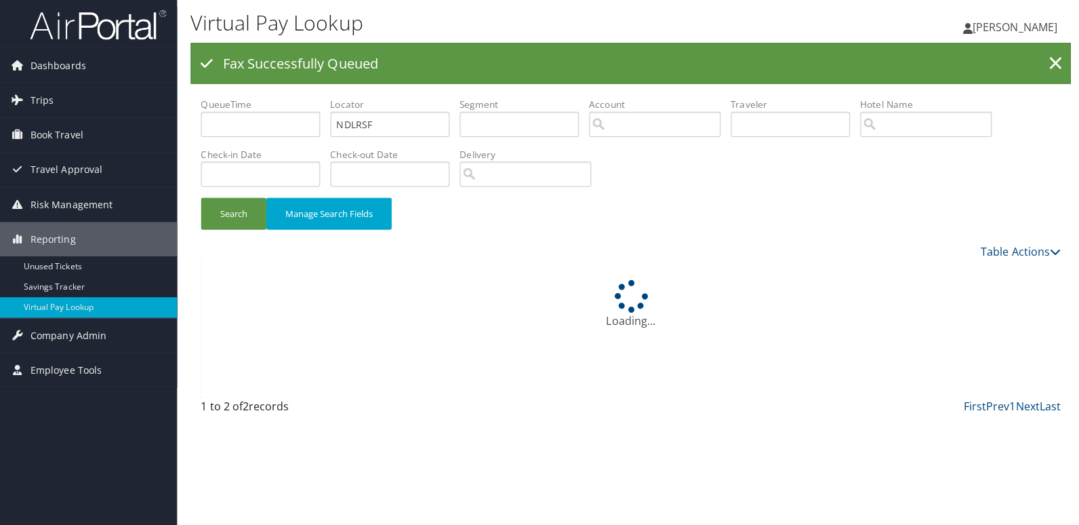
scroll to position [0, 0]
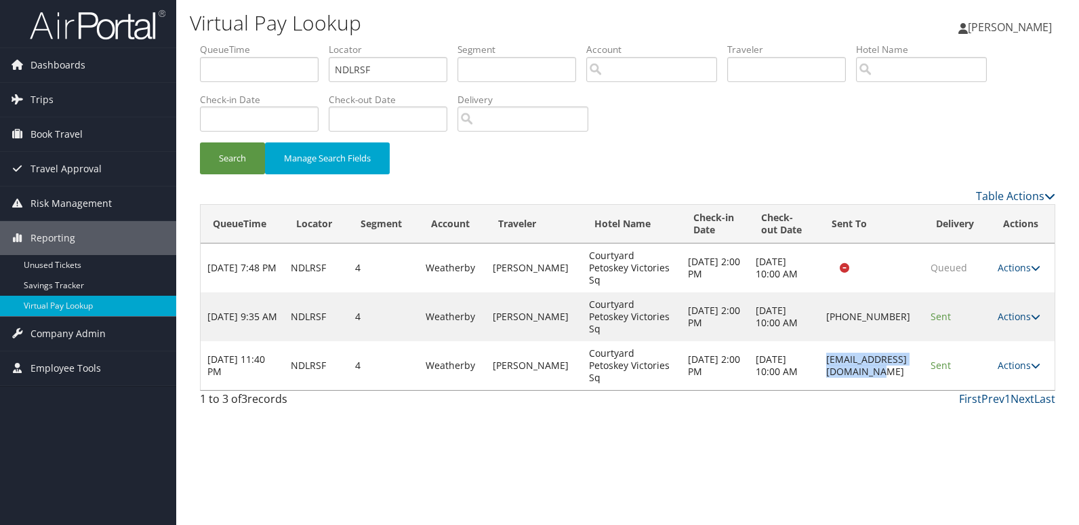
drag, startPoint x: 789, startPoint y: 366, endPoint x: 914, endPoint y: 366, distance: 124.8
click at [914, 366] on td "[EMAIL_ADDRESS][DOMAIN_NAME]" at bounding box center [872, 365] width 104 height 49
copy td "[EMAIL_ADDRESS][DOMAIN_NAME]"
click at [1008, 365] on link "Actions" at bounding box center [1019, 365] width 43 height 13
click at [1007, 399] on link "Logs" at bounding box center [996, 408] width 85 height 23
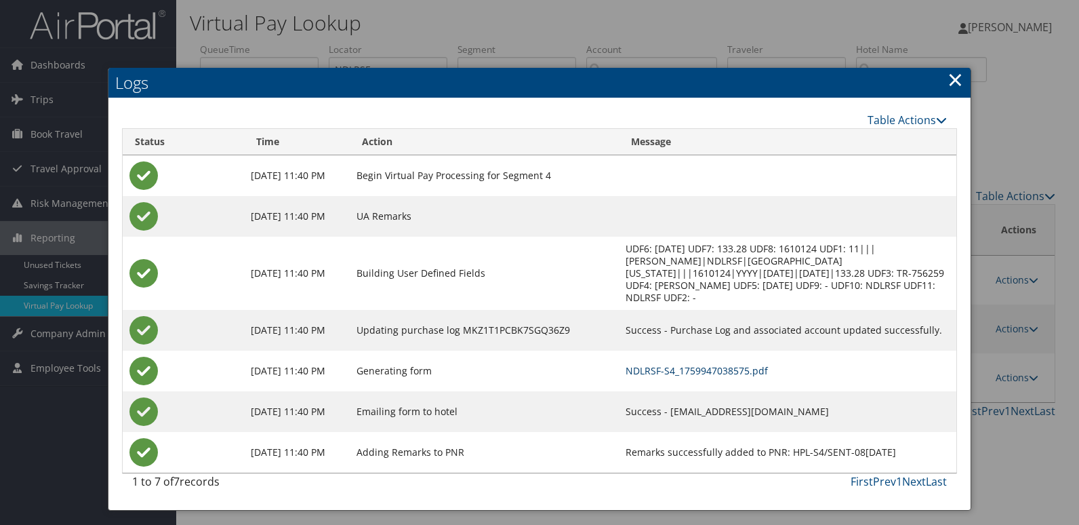
click at [730, 364] on link "NDLRSF-S4_1759947038575.pdf" at bounding box center [697, 370] width 142 height 13
